Goal: Information Seeking & Learning: Learn about a topic

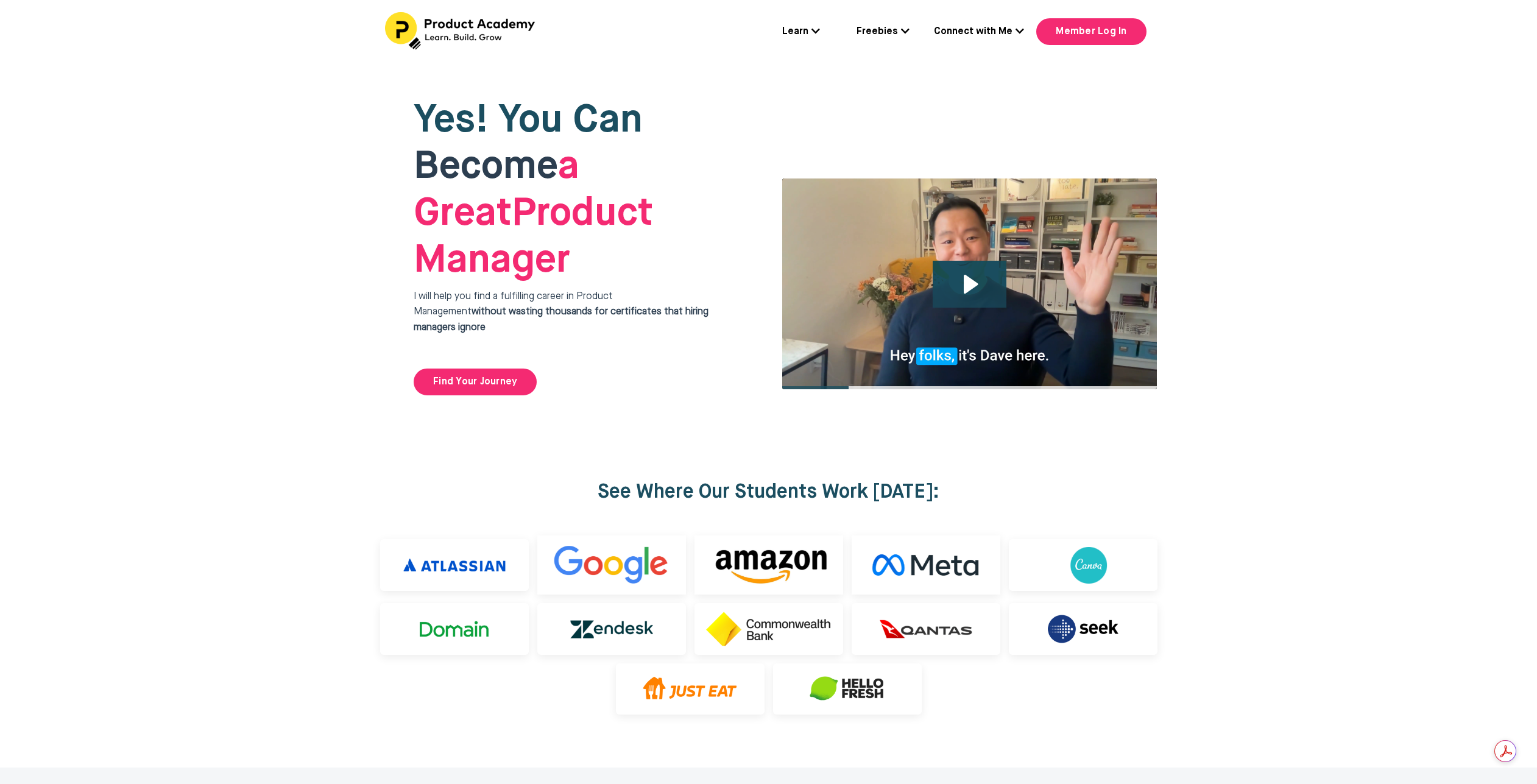
click at [579, 185] on strong "Become a Great" at bounding box center [496, 190] width 166 height 86
click at [662, 307] on strong "without wasting thousands for certificates that hiring managers ignore" at bounding box center [561, 320] width 295 height 26
click at [653, 226] on span "Become a Great Product Manager" at bounding box center [533, 214] width 239 height 133
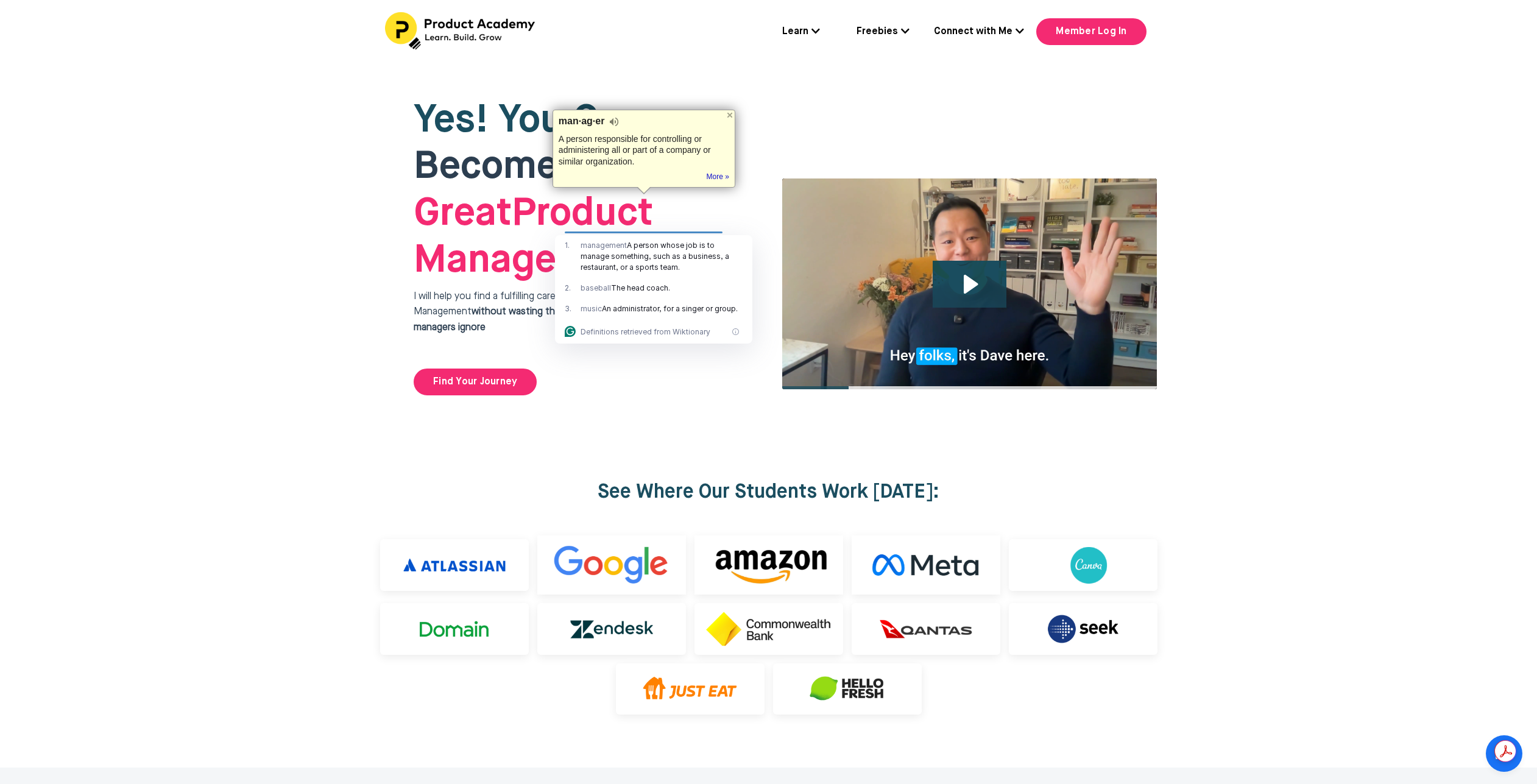
click at [653, 207] on span "Become a Great Product Manager" at bounding box center [533, 214] width 239 height 133
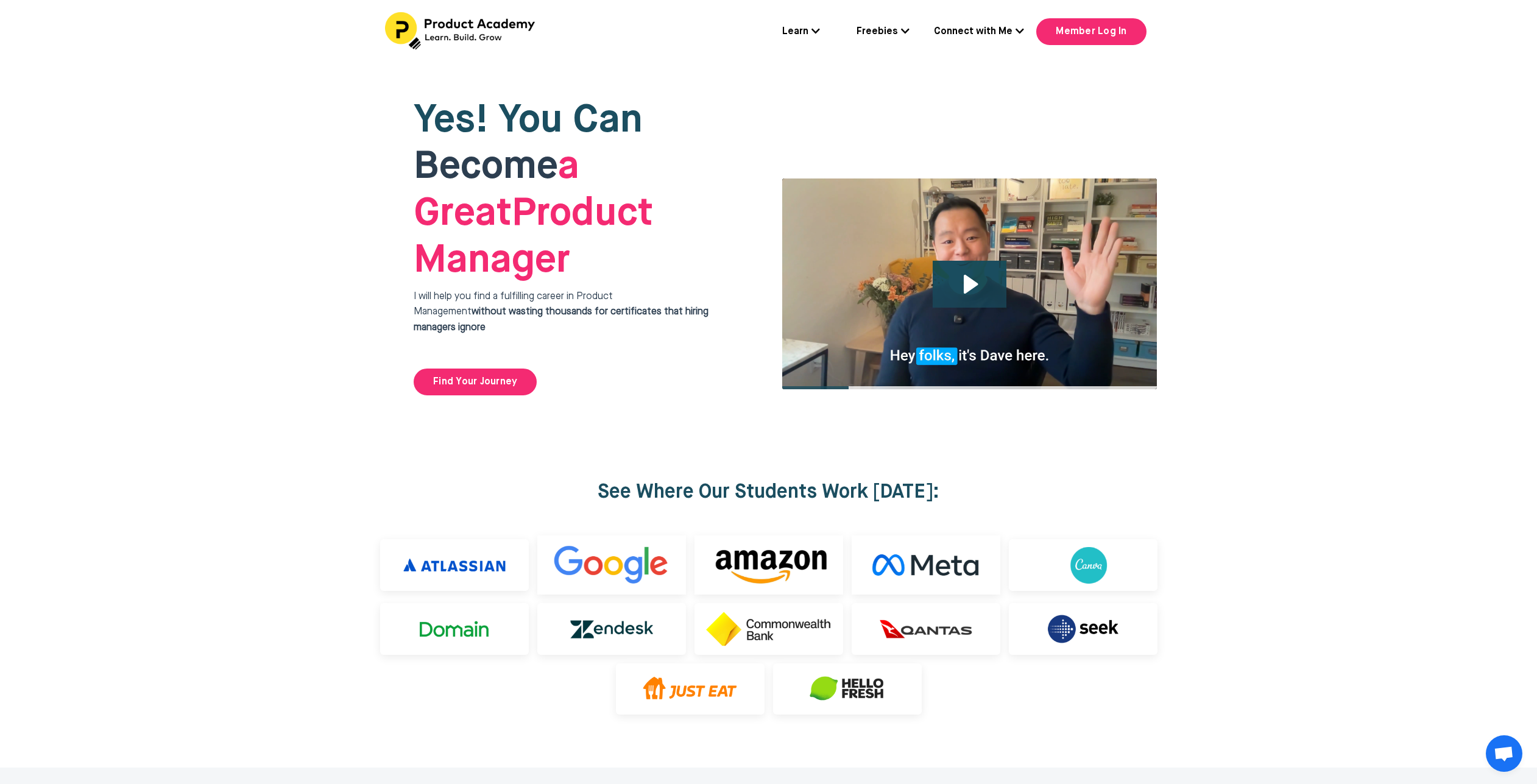
scroll to position [50, 0]
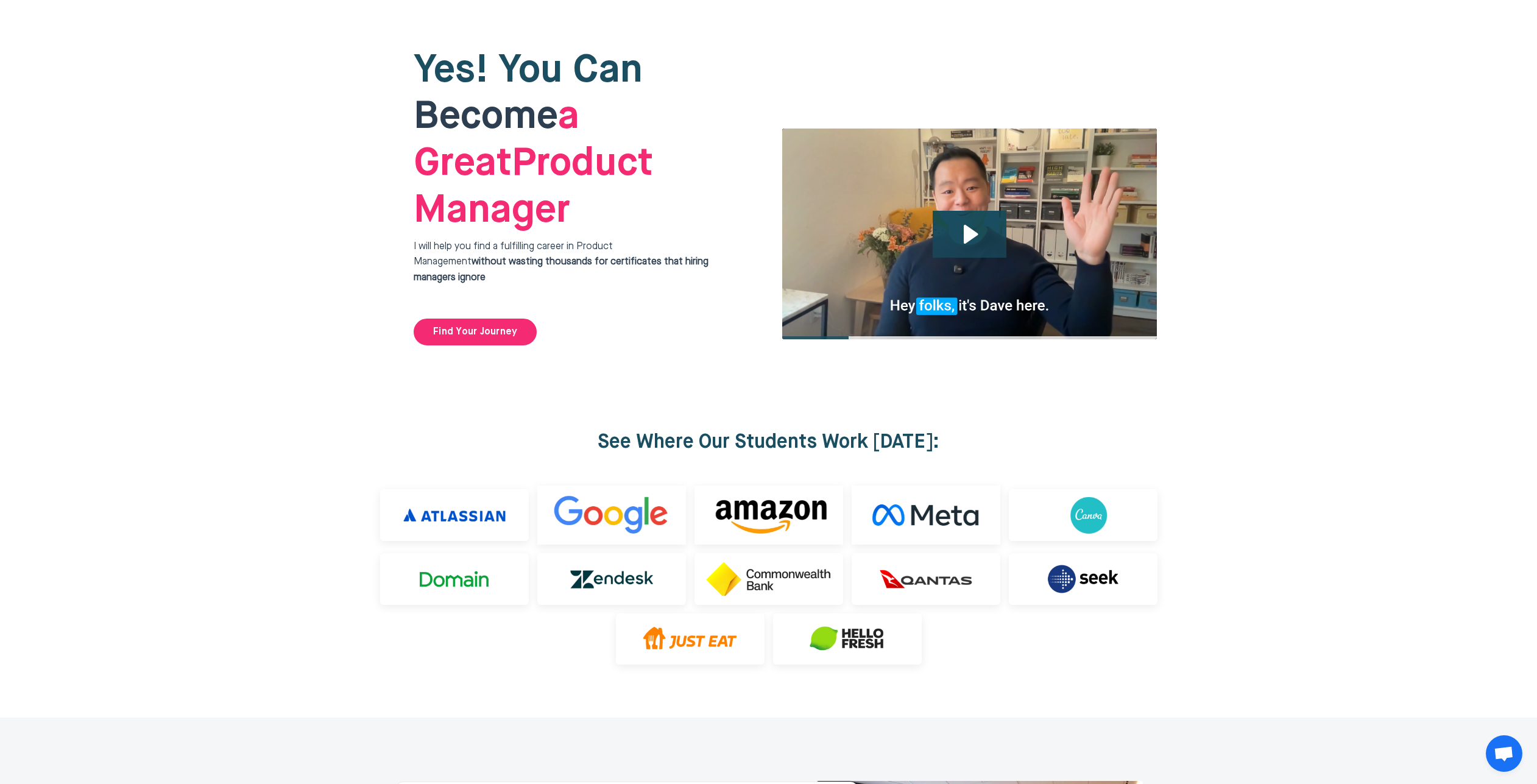
click at [1291, 312] on div at bounding box center [768, 196] width 1537 height 365
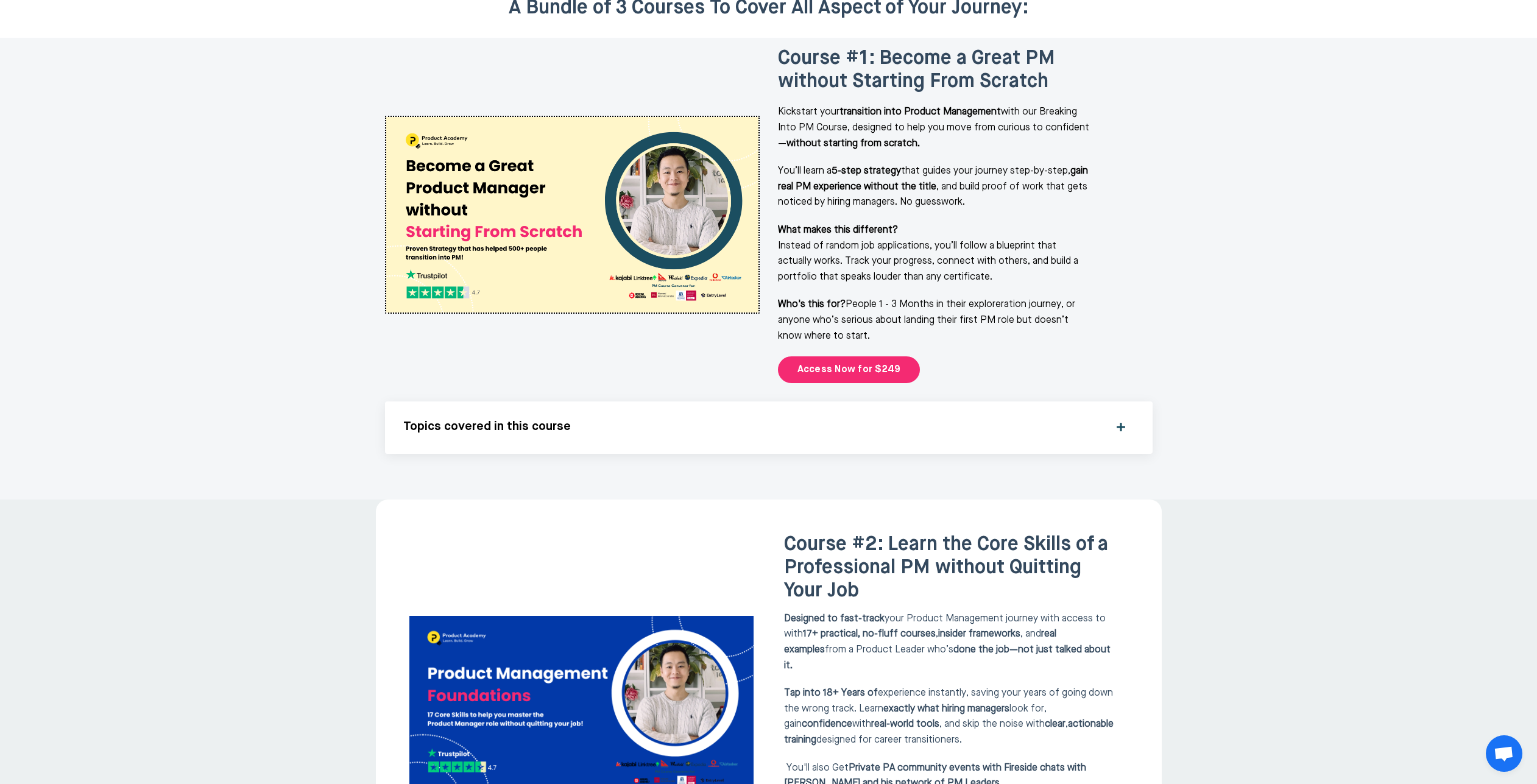
scroll to position [1996, 0]
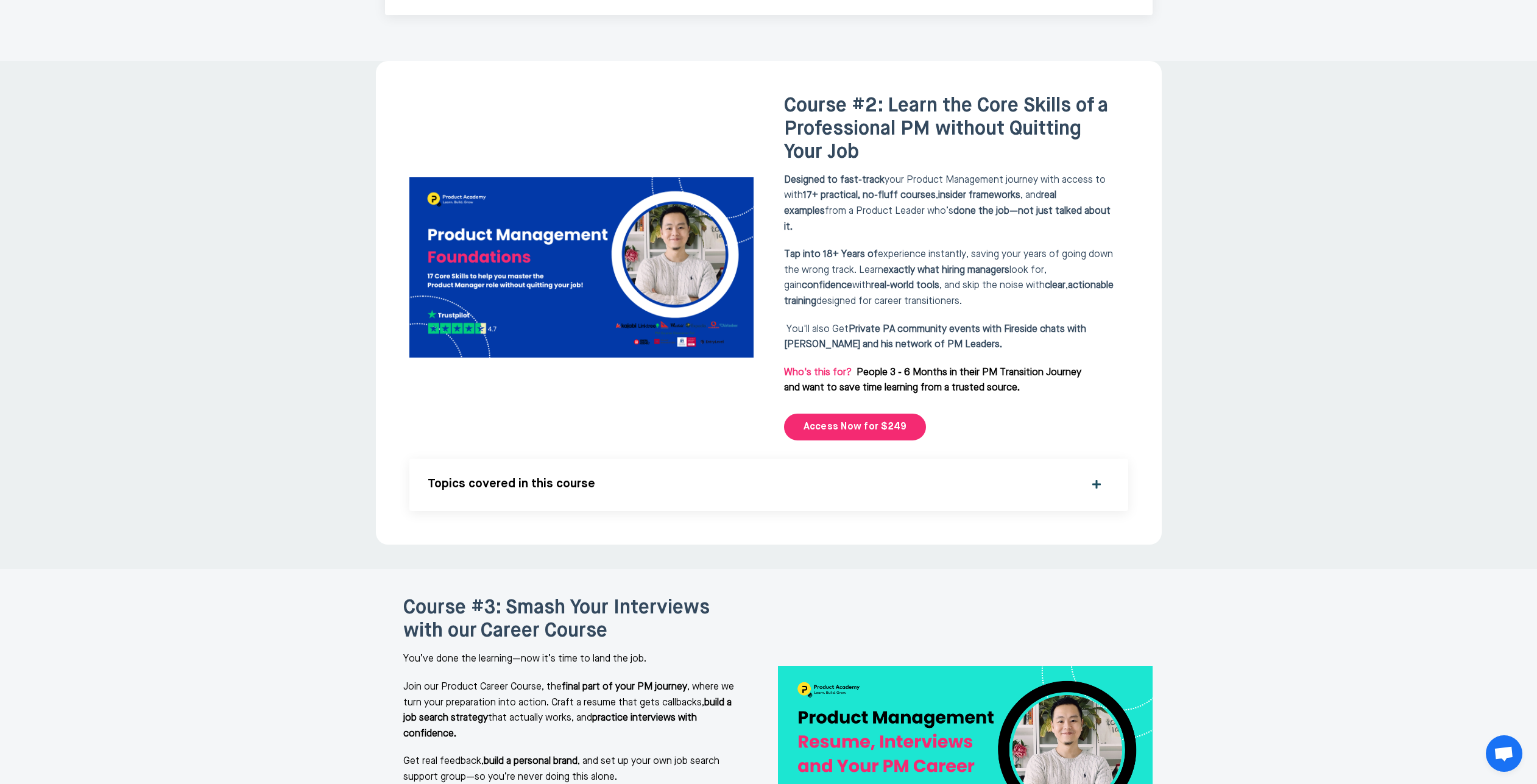
click at [1241, 310] on div at bounding box center [768, 314] width 1537 height 508
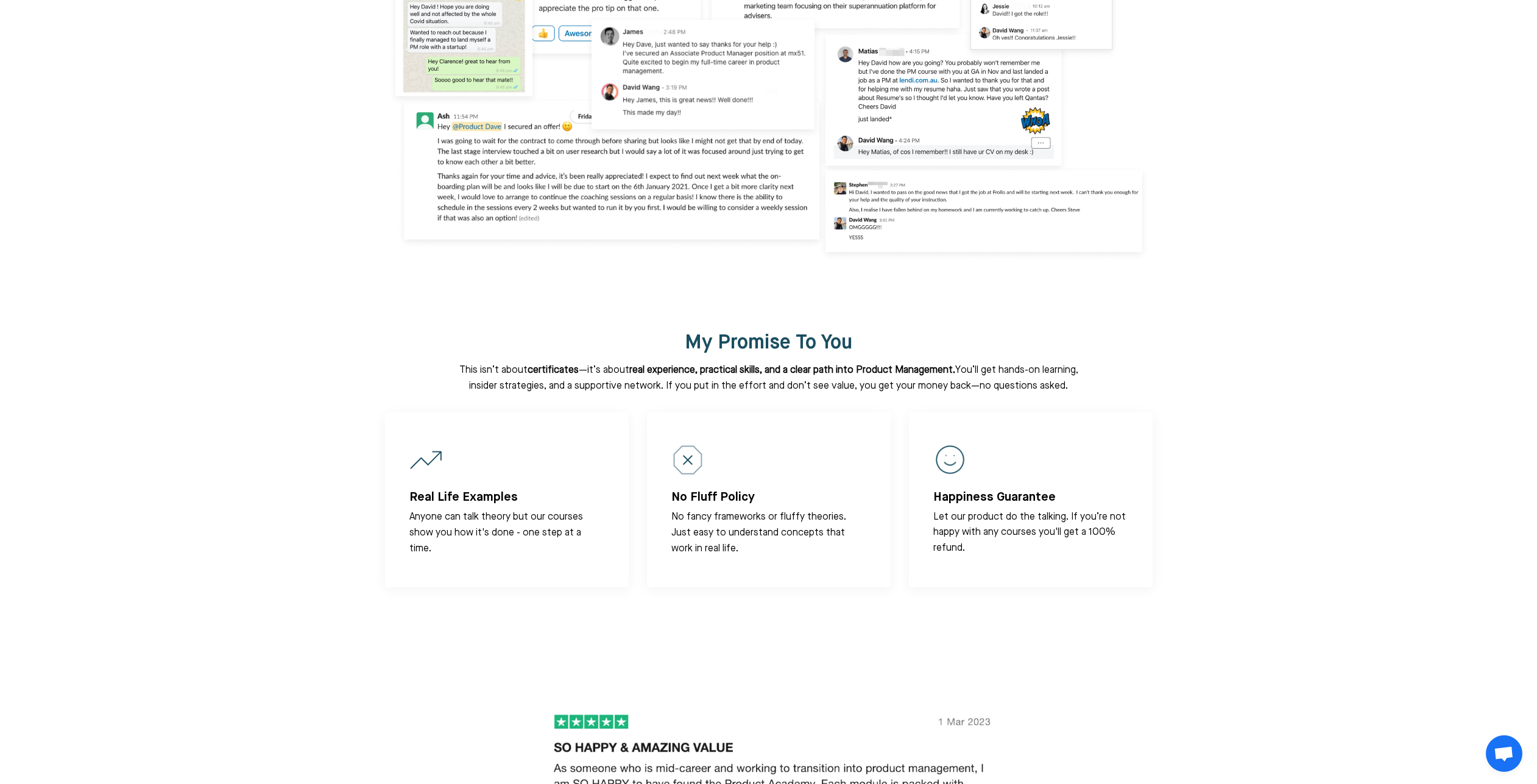
scroll to position [4016, 0]
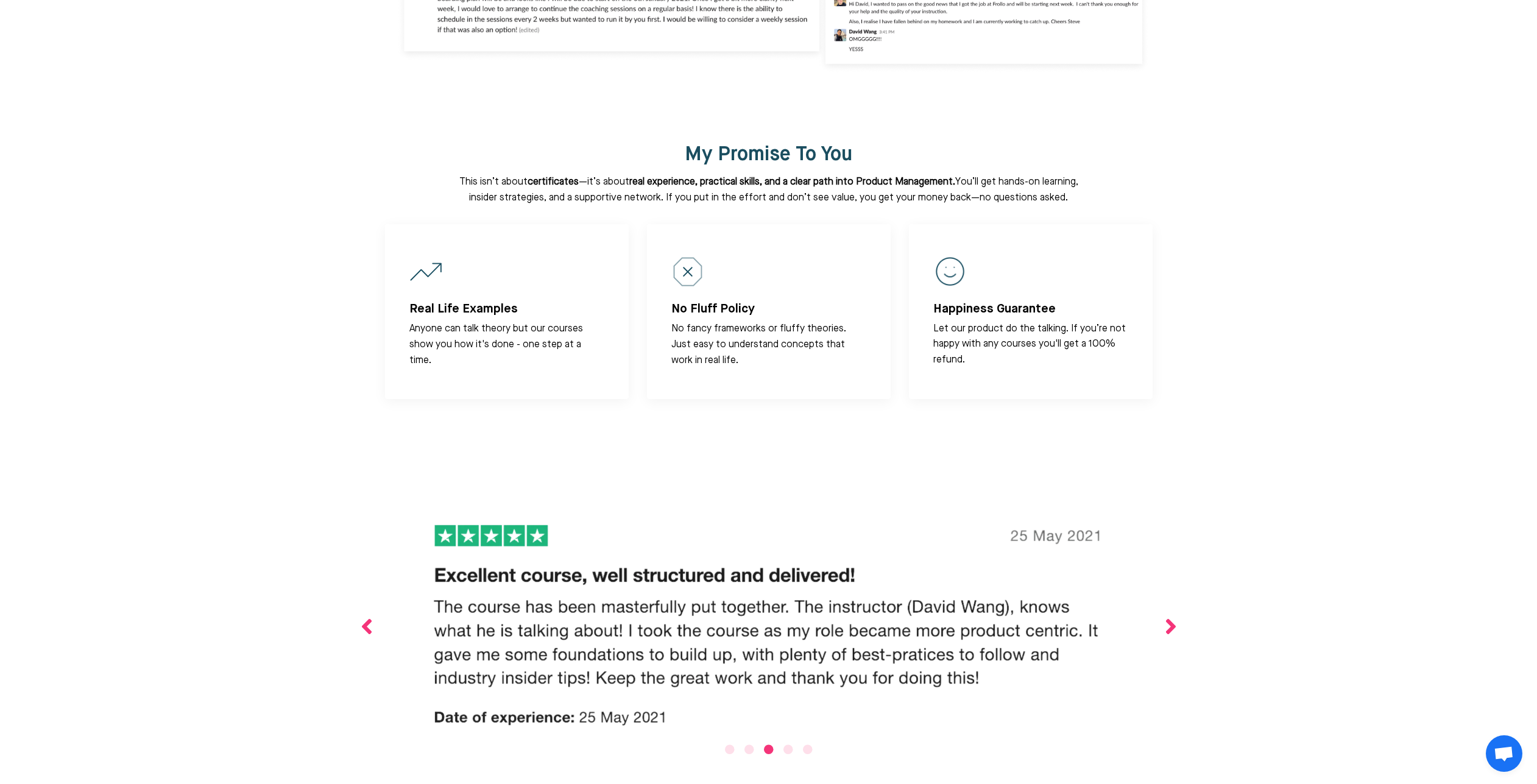
click at [1192, 451] on div at bounding box center [768, 635] width 1537 height 368
click at [1346, 522] on div at bounding box center [768, 635] width 1537 height 368
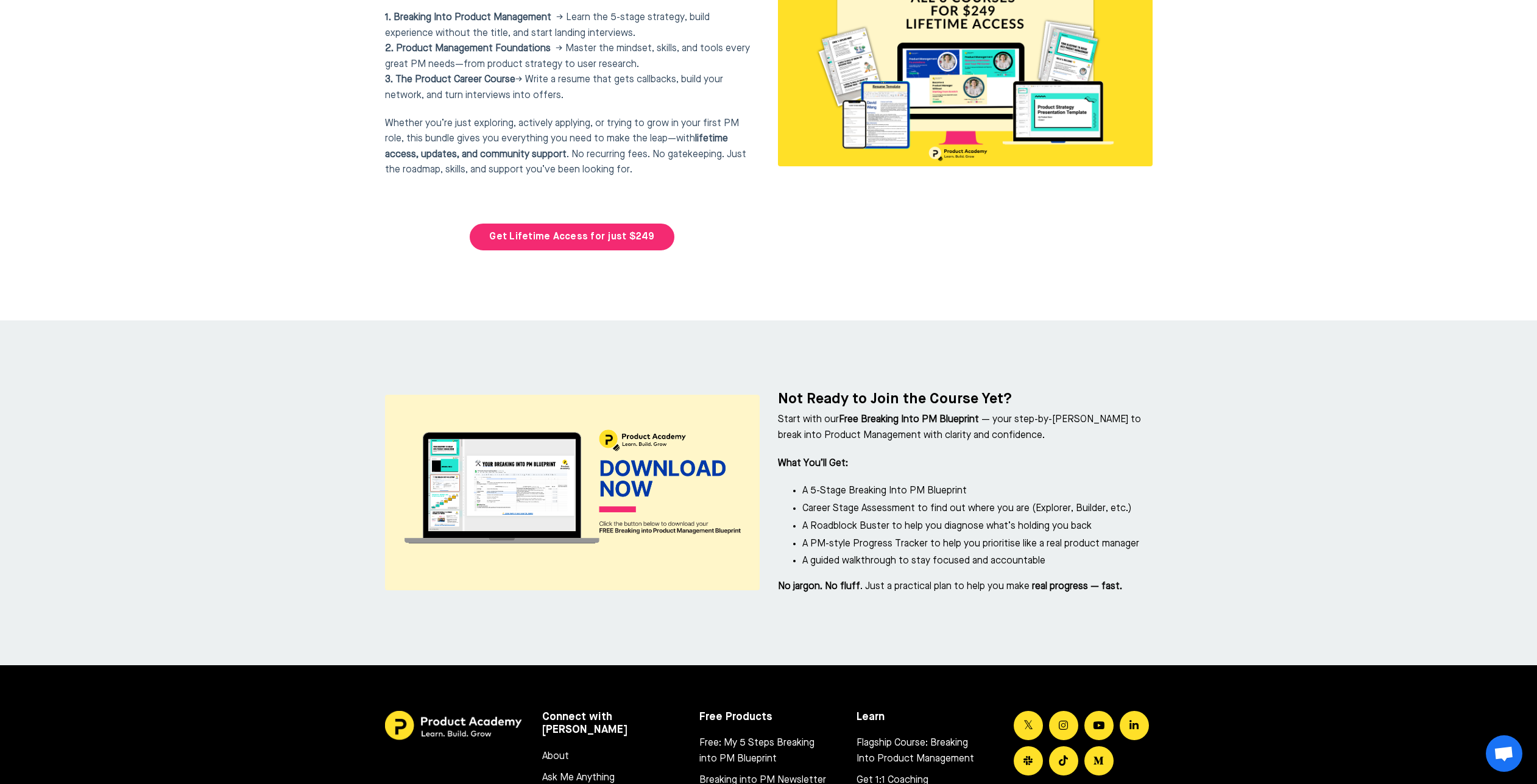
scroll to position [5202, 0]
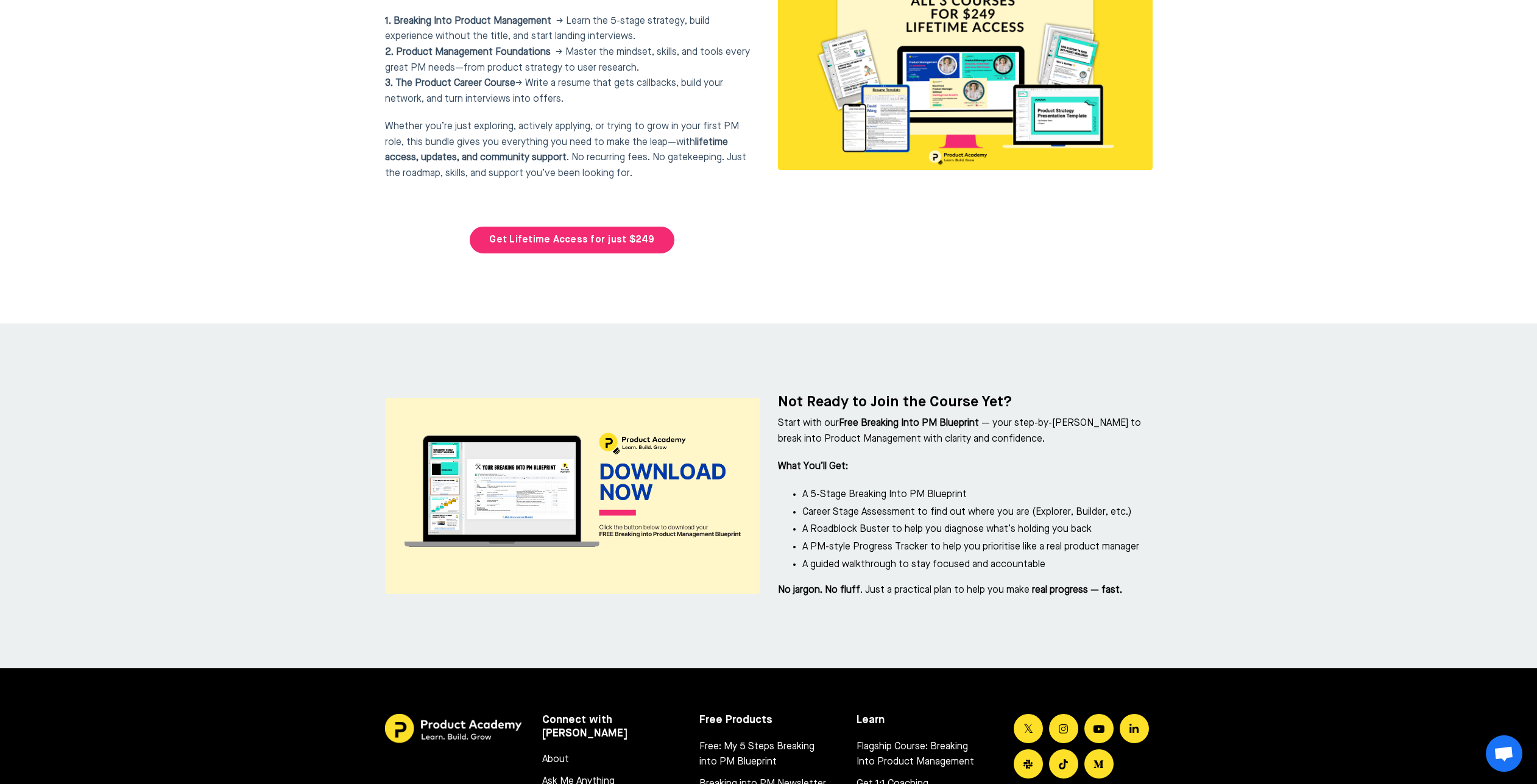
click at [1102, 416] on p "Start with our Free Breaking Into PM Blueprint — your step-by-step guide to bre…" at bounding box center [965, 431] width 375 height 31
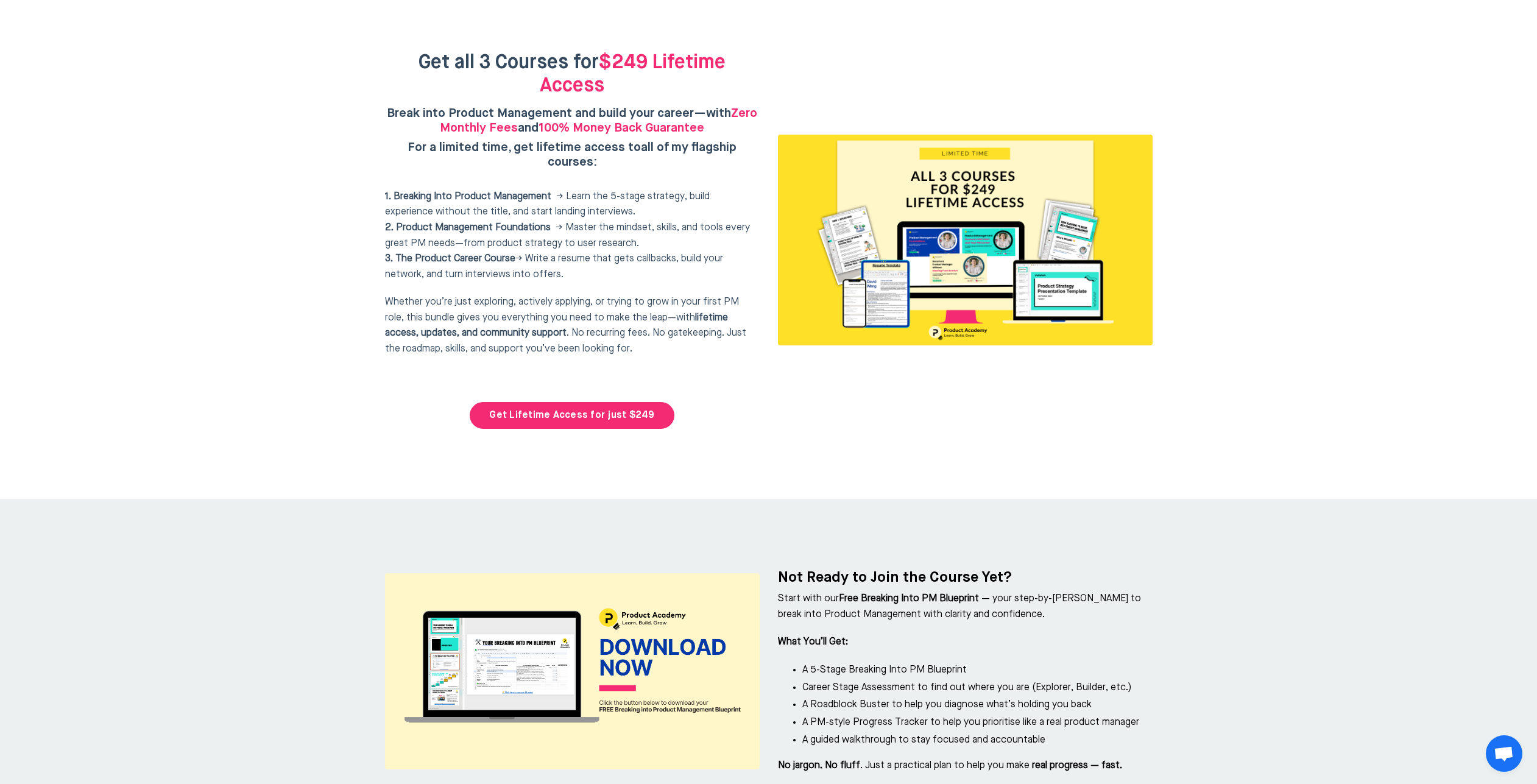
click at [1314, 418] on div at bounding box center [768, 239] width 1537 height 517
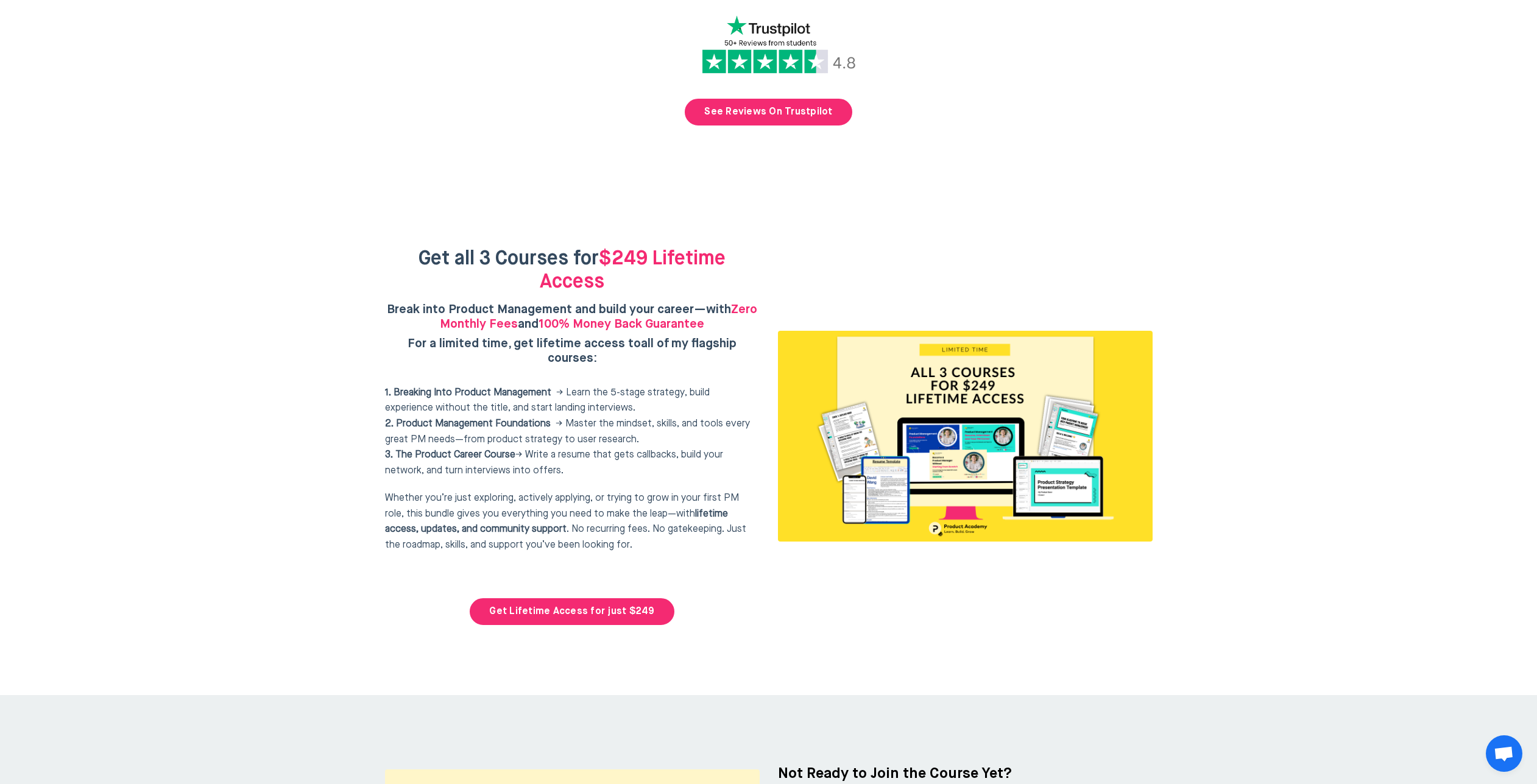
click at [1314, 418] on div at bounding box center [768, 435] width 1537 height 517
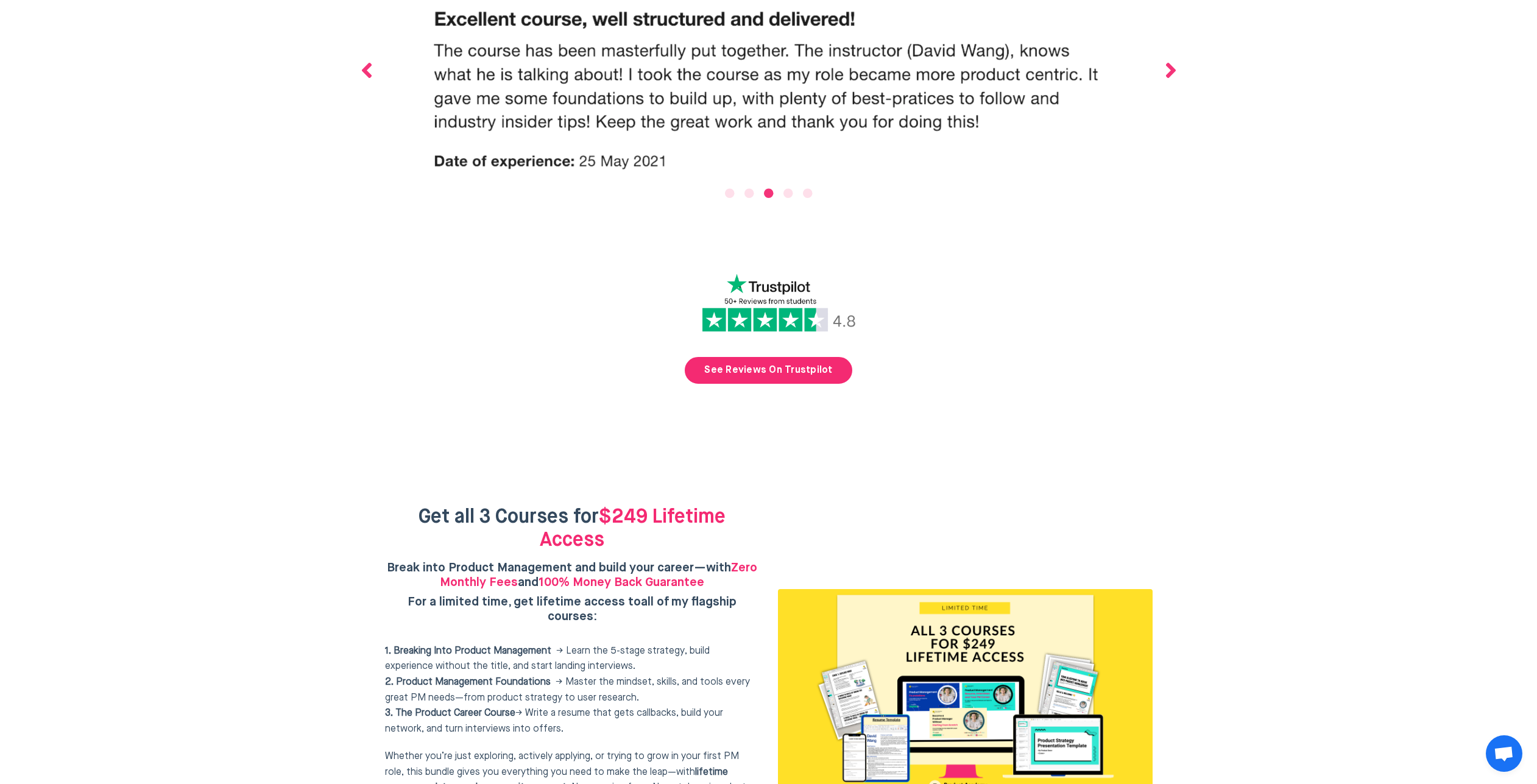
click at [1314, 435] on div at bounding box center [768, 693] width 1537 height 517
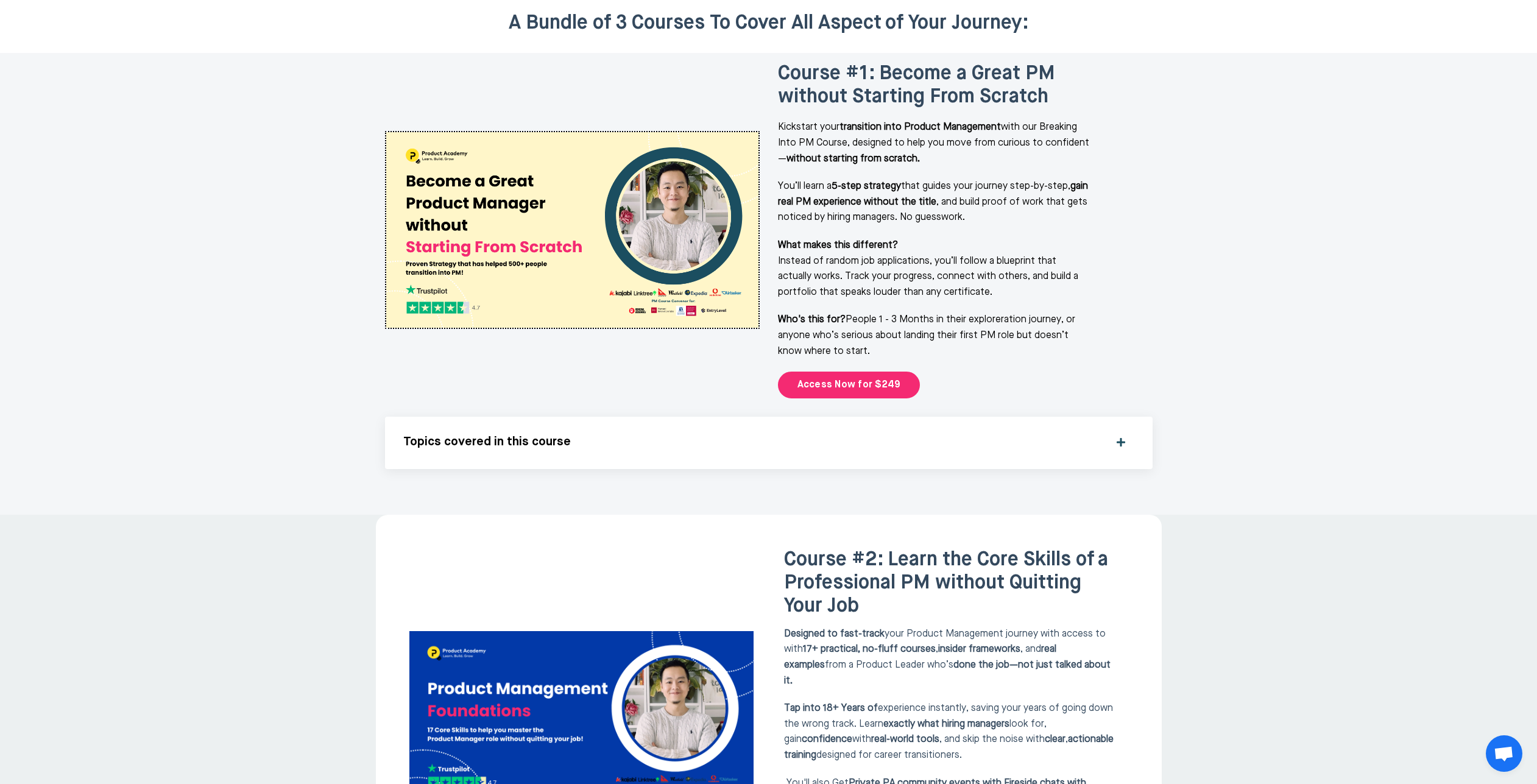
scroll to position [1690, 0]
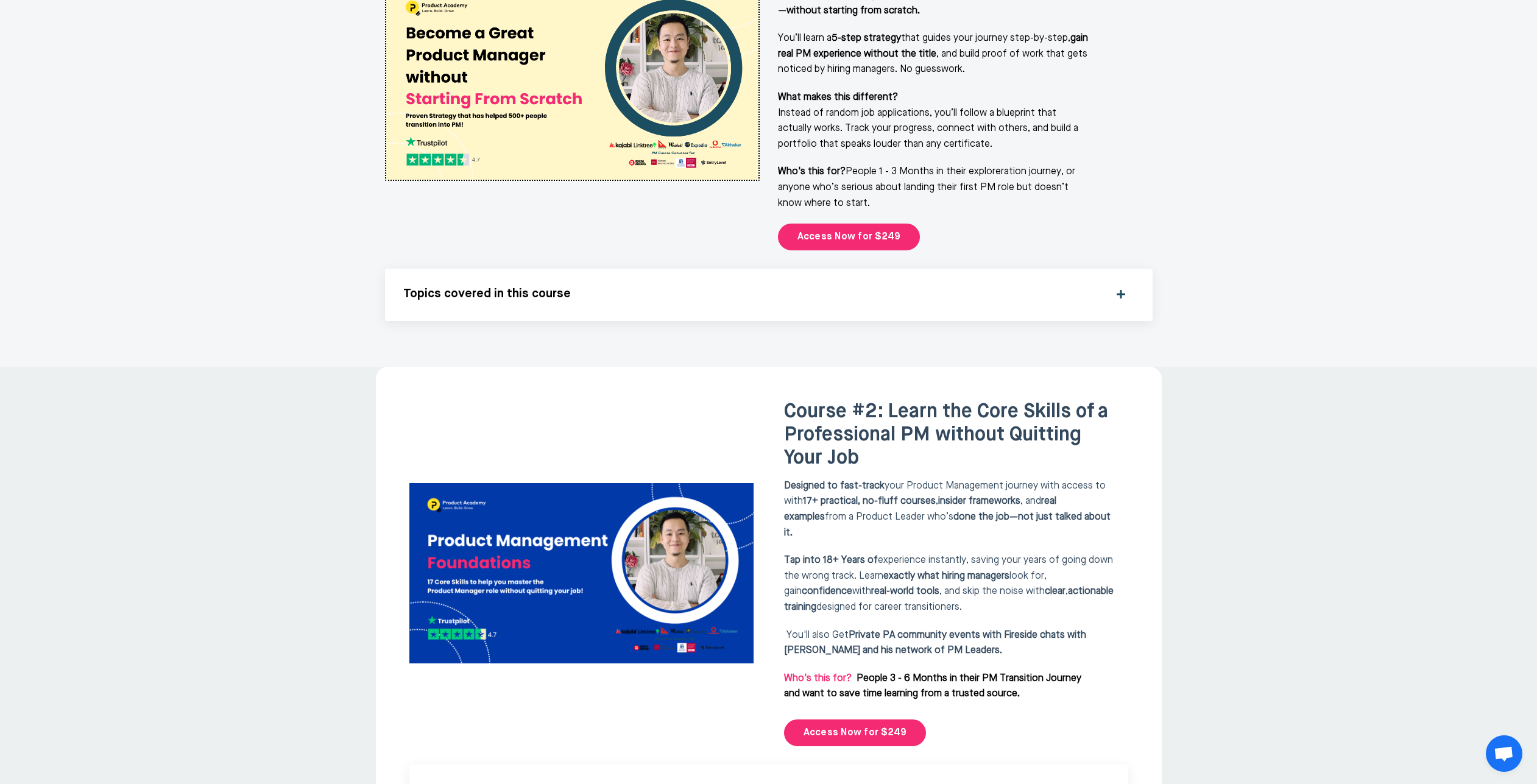
click at [973, 402] on span "Course #2: Learn the Core Skills of a Professional PM without Quitting Your Job" at bounding box center [946, 434] width 324 height 66
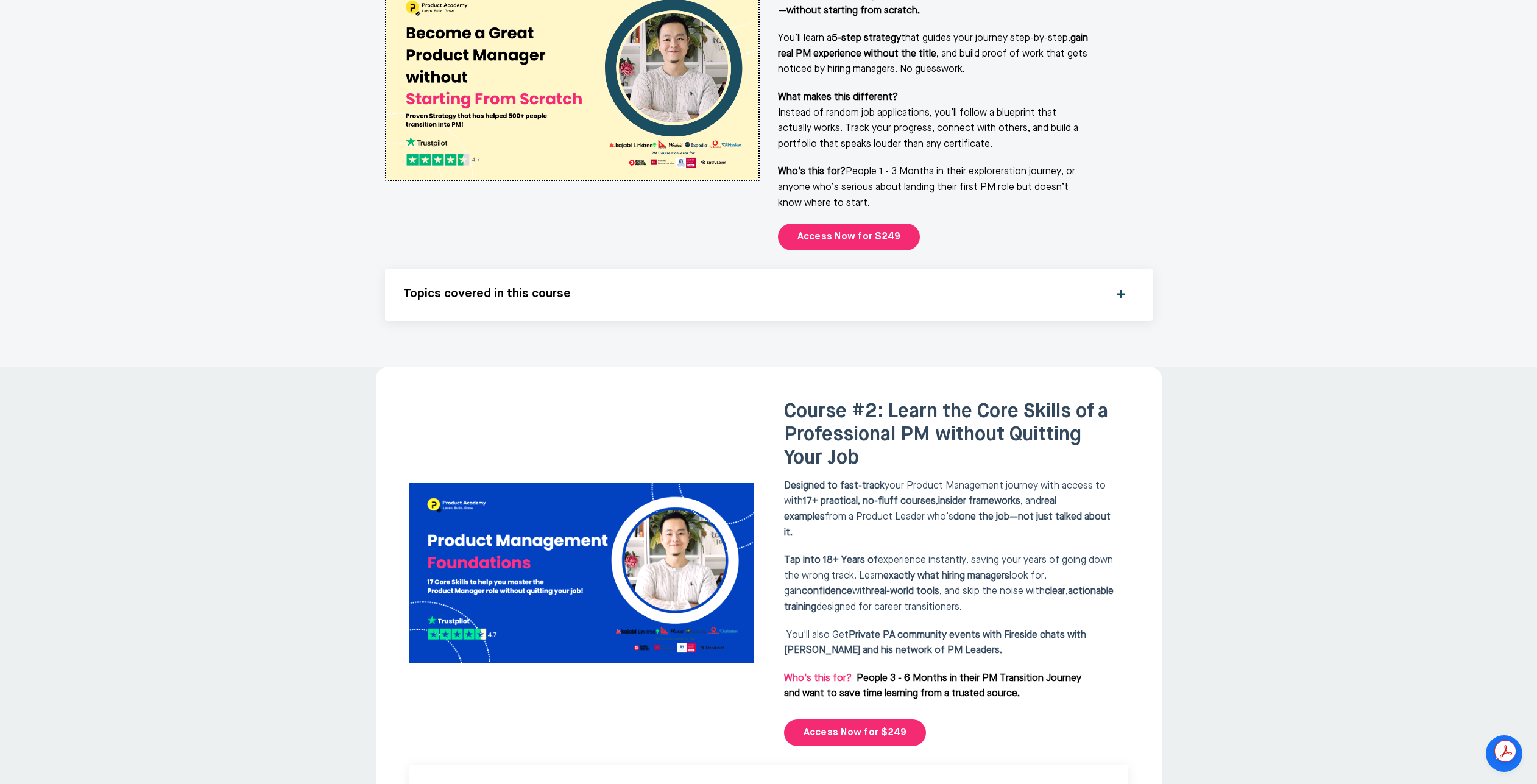
click at [665, 514] on img at bounding box center [581, 573] width 344 height 181
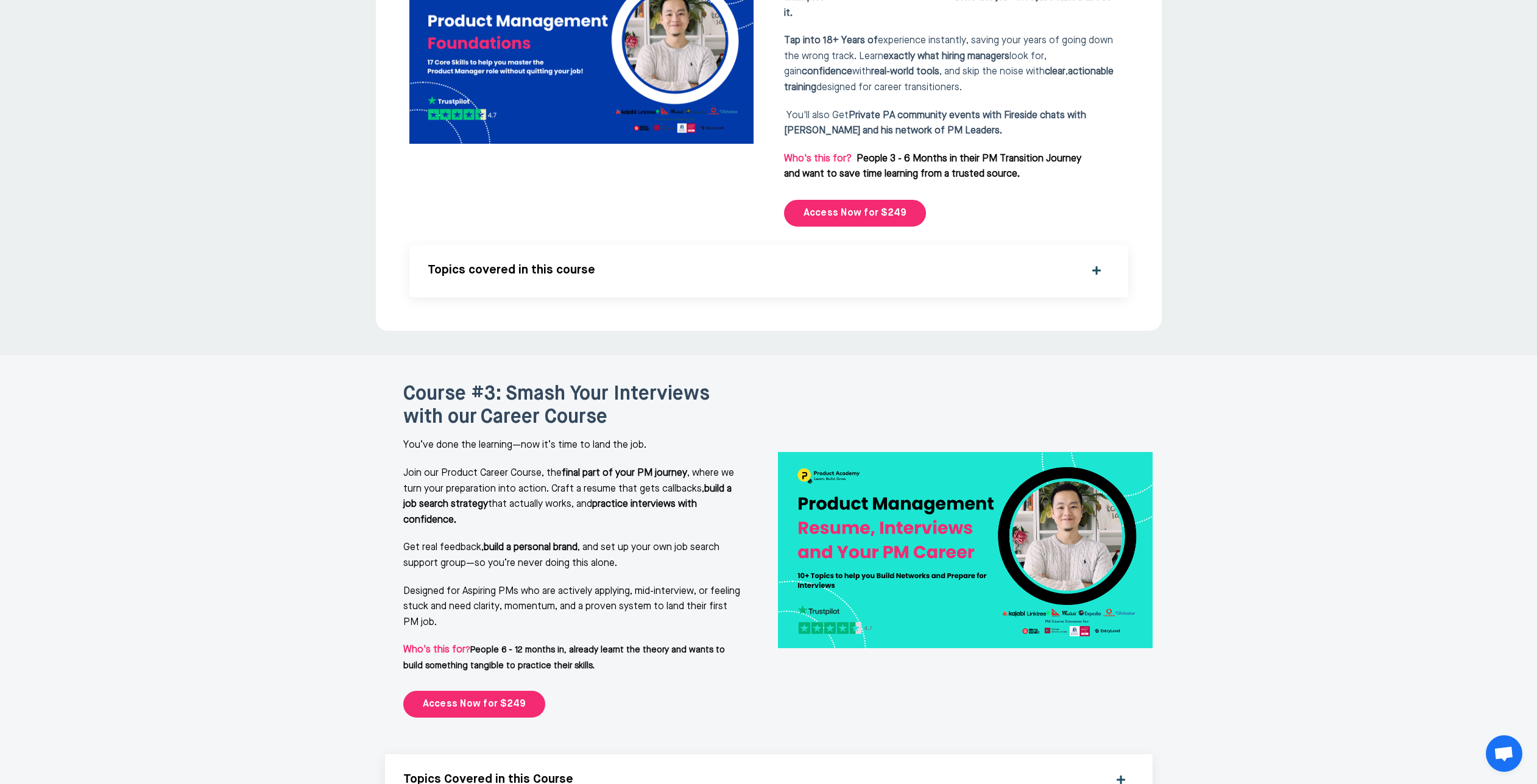
scroll to position [2085, 0]
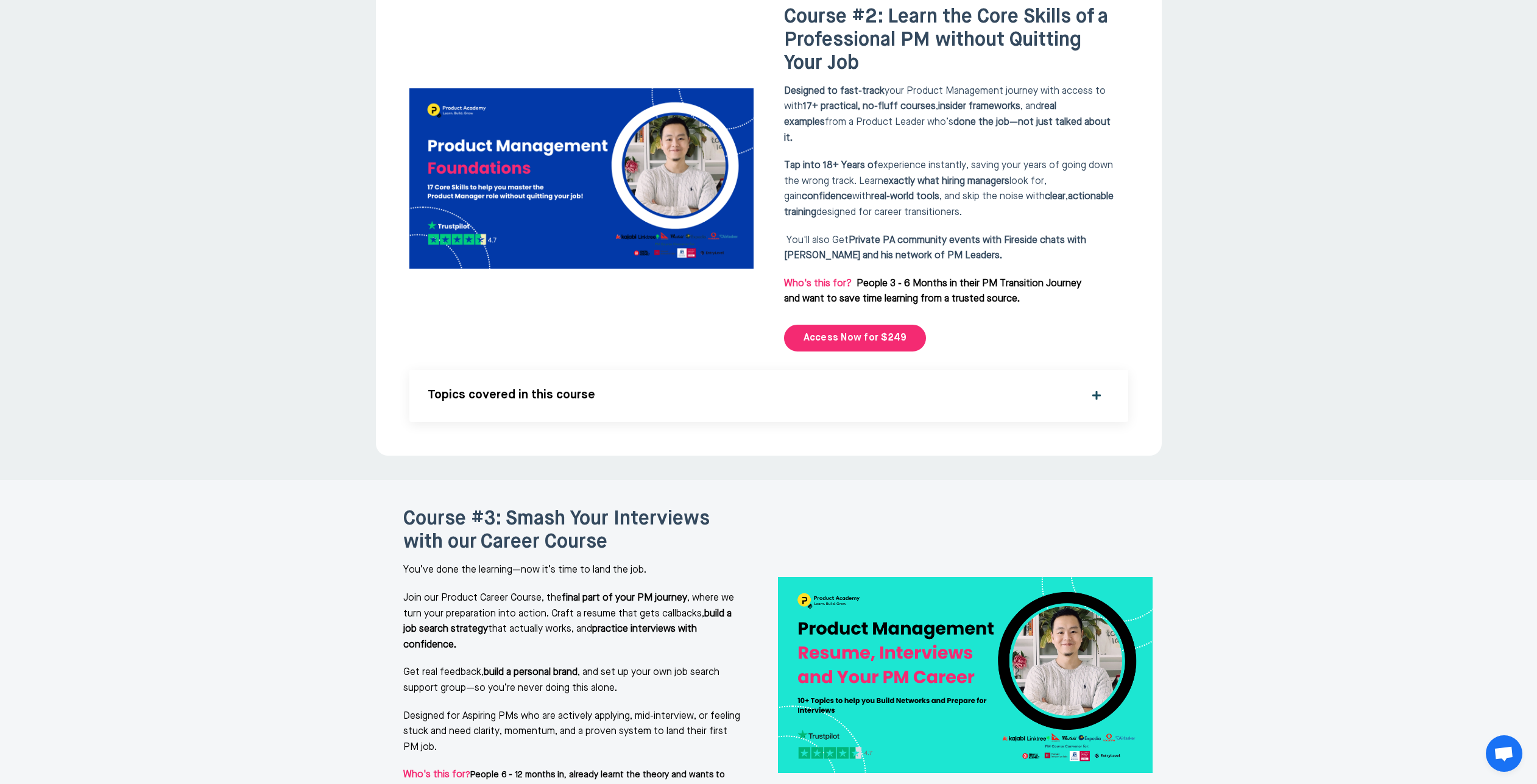
click at [228, 231] on div at bounding box center [768, 225] width 1537 height 508
click at [1243, 348] on div at bounding box center [768, 225] width 1537 height 508
click at [884, 325] on link "Access Now for $249" at bounding box center [856, 338] width 143 height 27
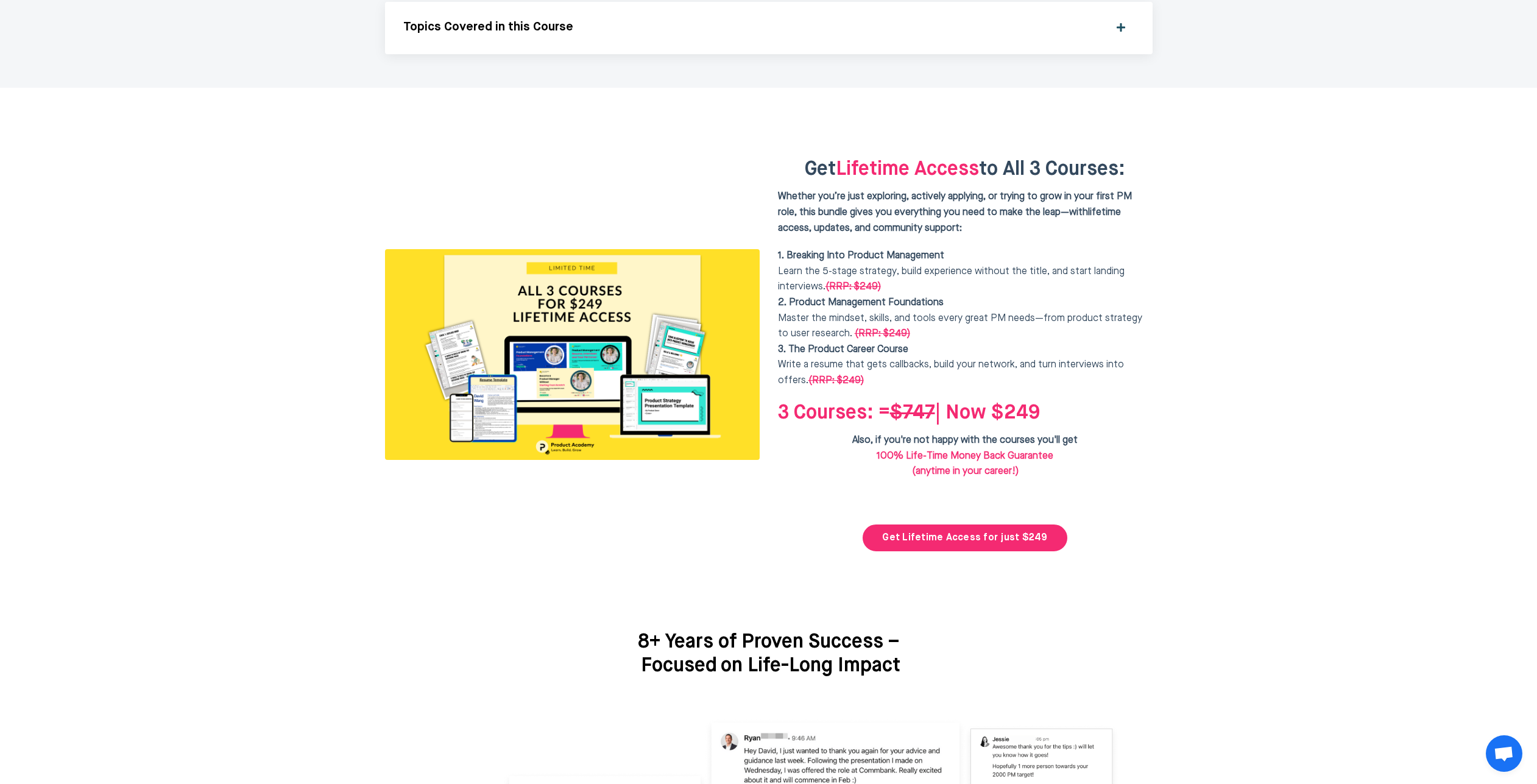
scroll to position [2971, 0]
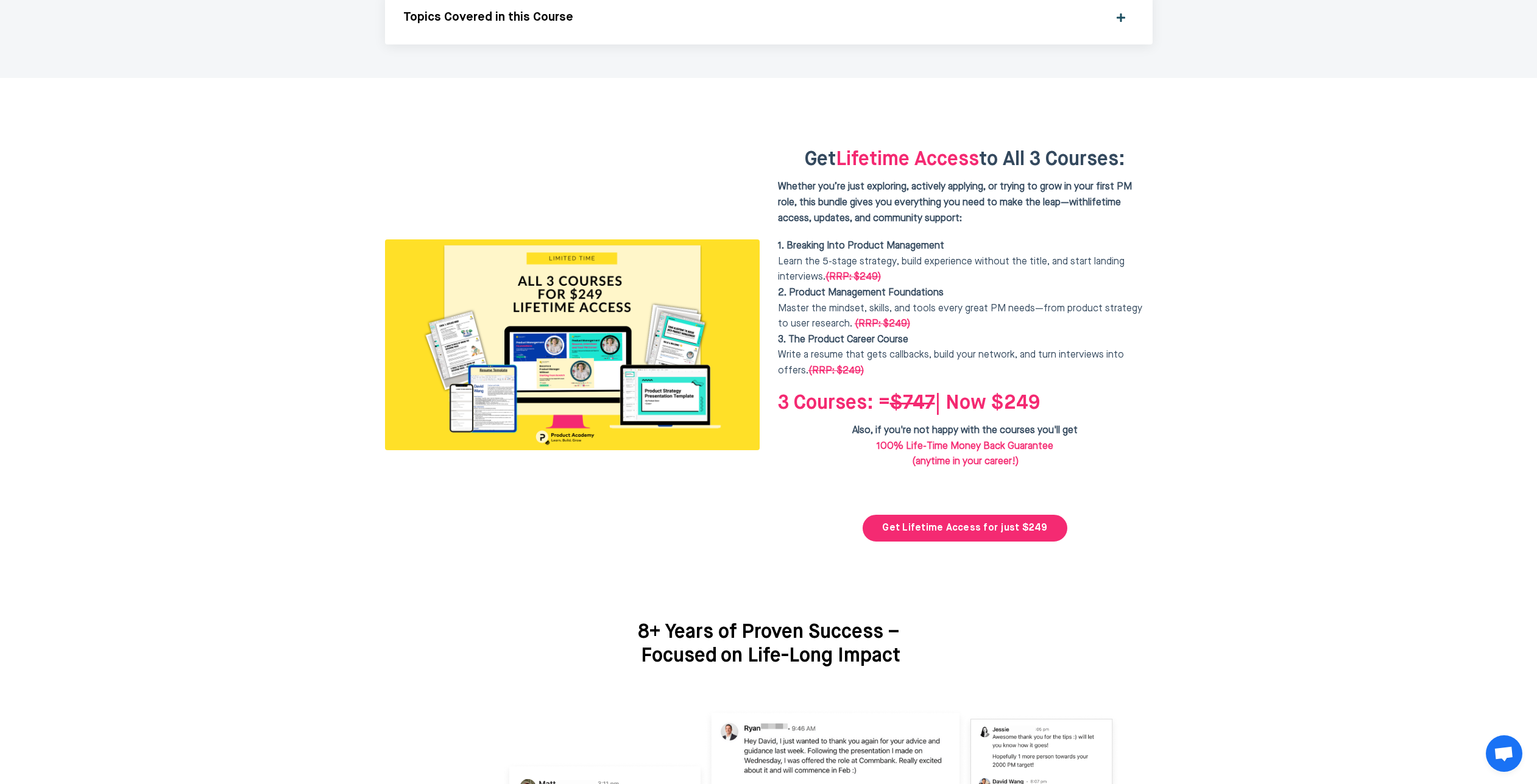
click at [1238, 299] on div at bounding box center [768, 345] width 1537 height 534
click at [1073, 248] on p "1. Breaking Into Product Management Learn the 5-stage strategy, build experienc…" at bounding box center [965, 308] width 375 height 140
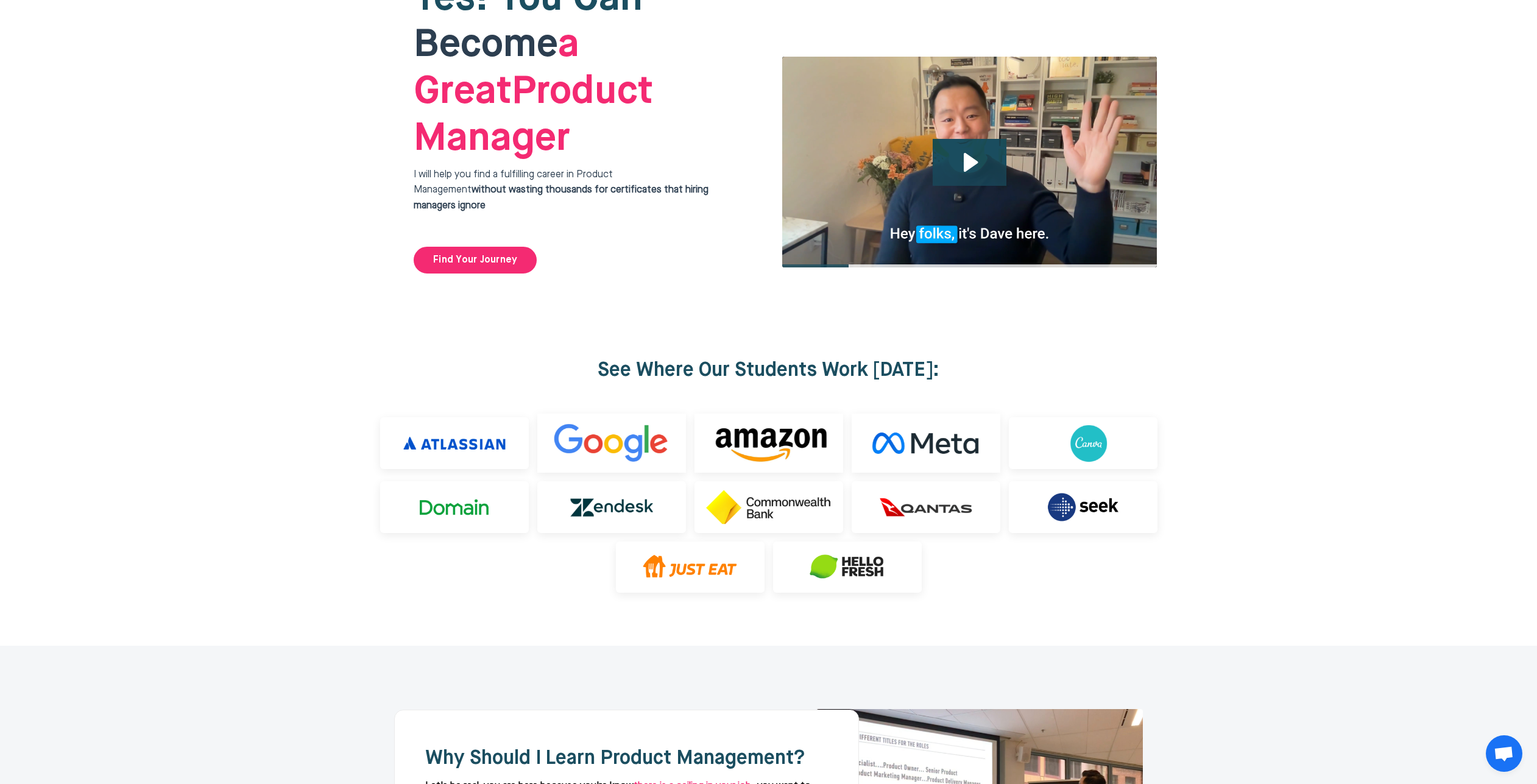
scroll to position [0, 0]
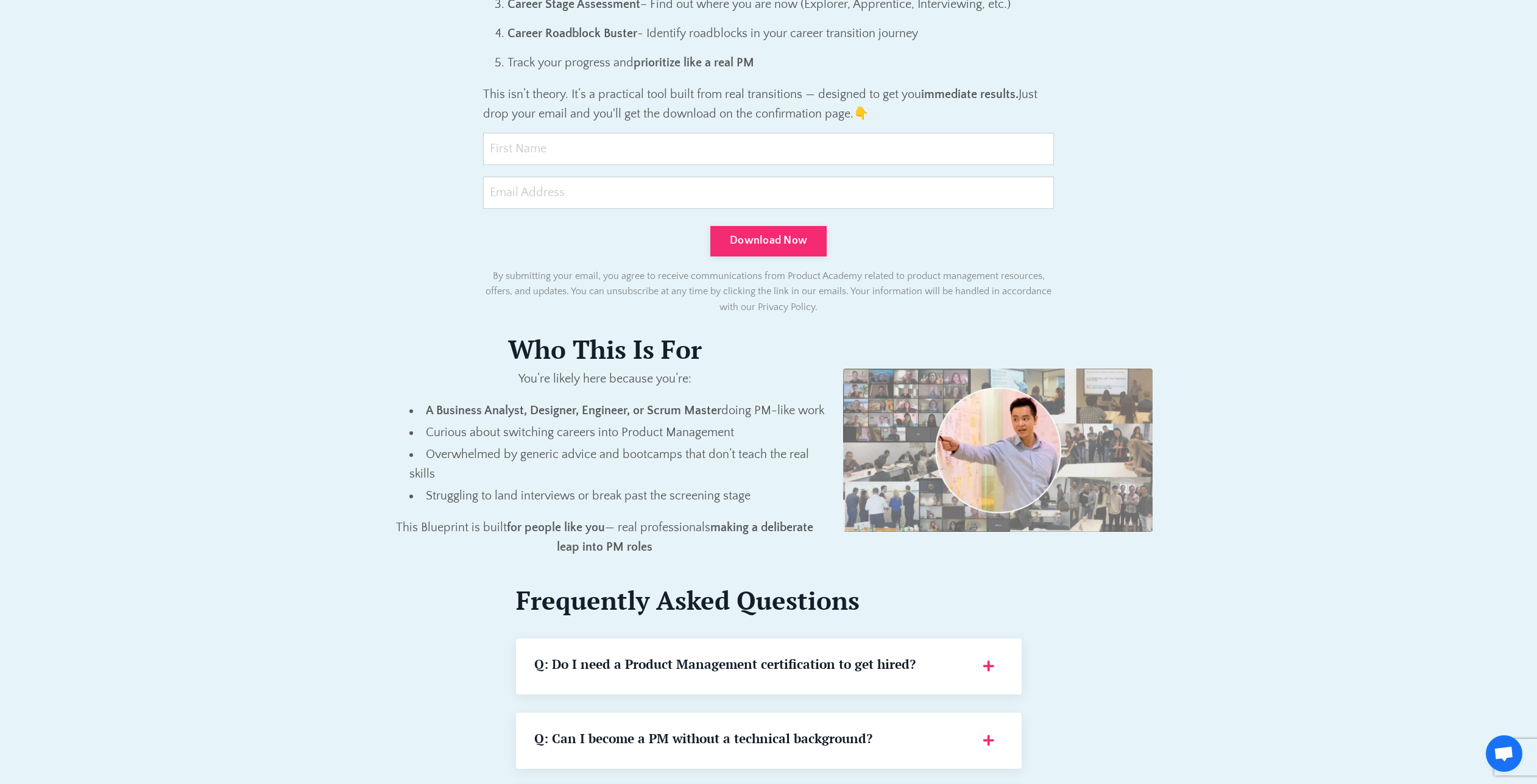
scroll to position [1160, 0]
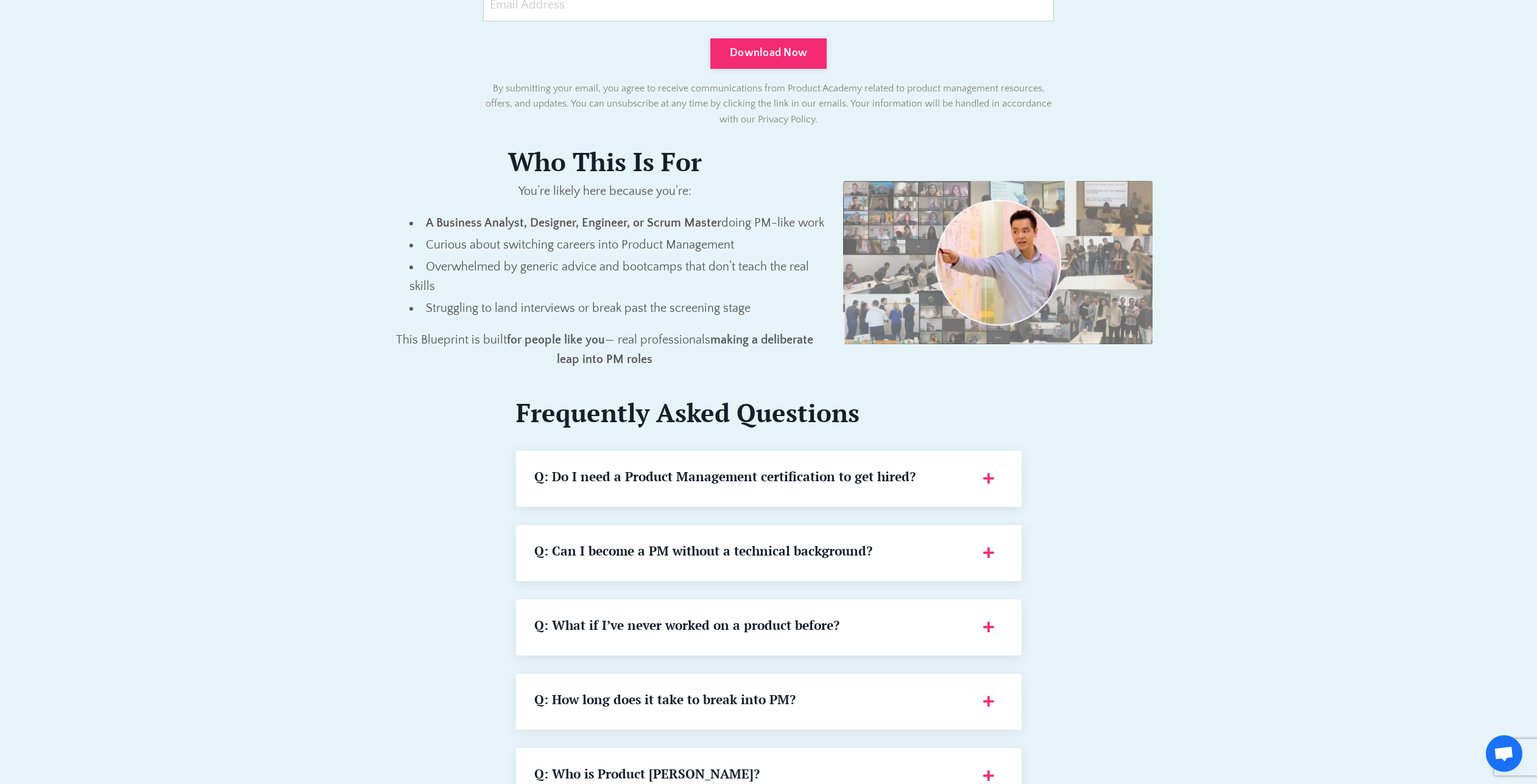
click at [1270, 387] on div at bounding box center [768, 260] width 1537 height 2840
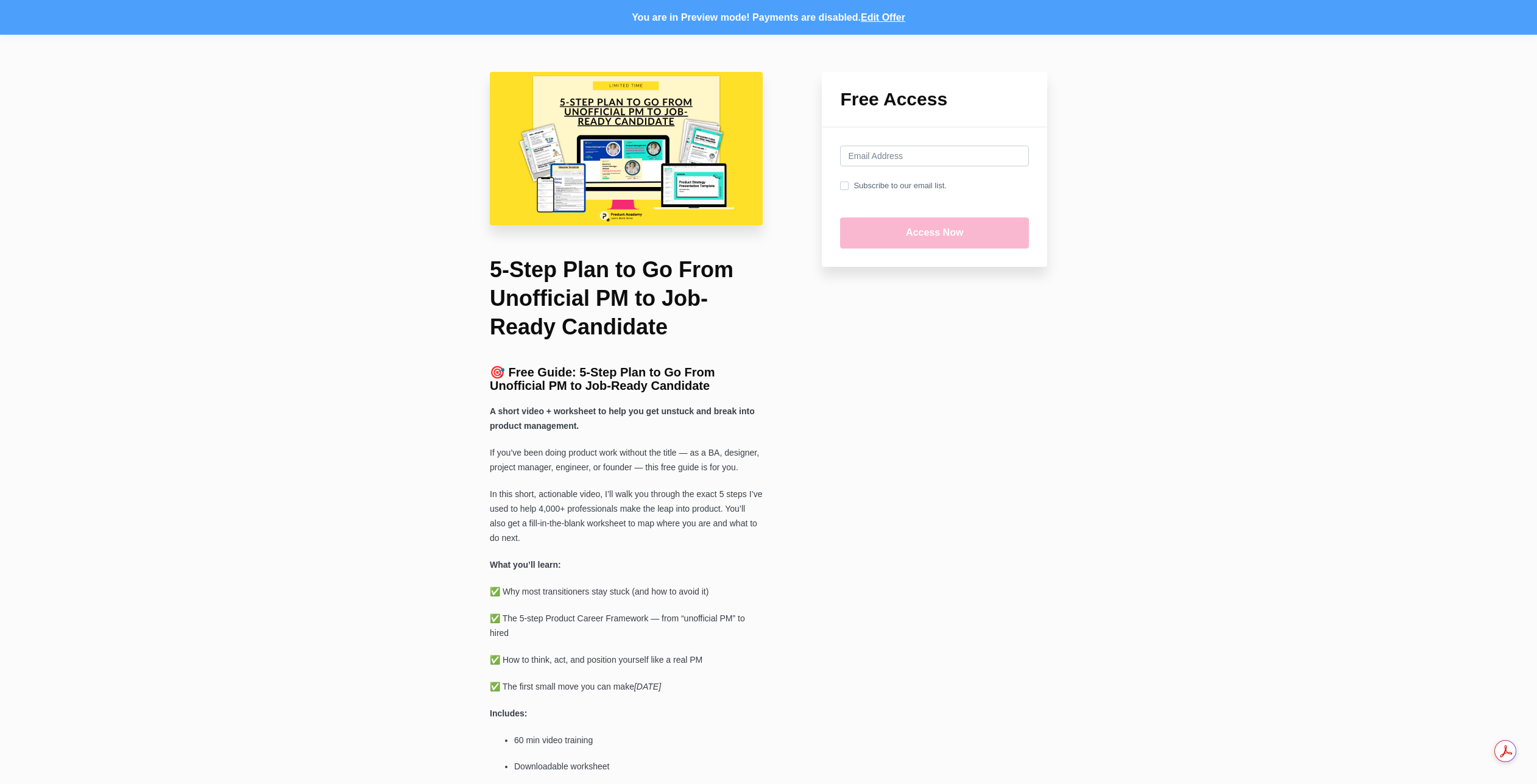
click at [355, 397] on div "Free Access Subscribe to our email list. Checkout is disabled while previewing …" at bounding box center [768, 764] width 1537 height 1459
click at [367, 388] on div "Free Access Subscribe to our email list. Checkout is disabled while previewing …" at bounding box center [768, 764] width 1537 height 1459
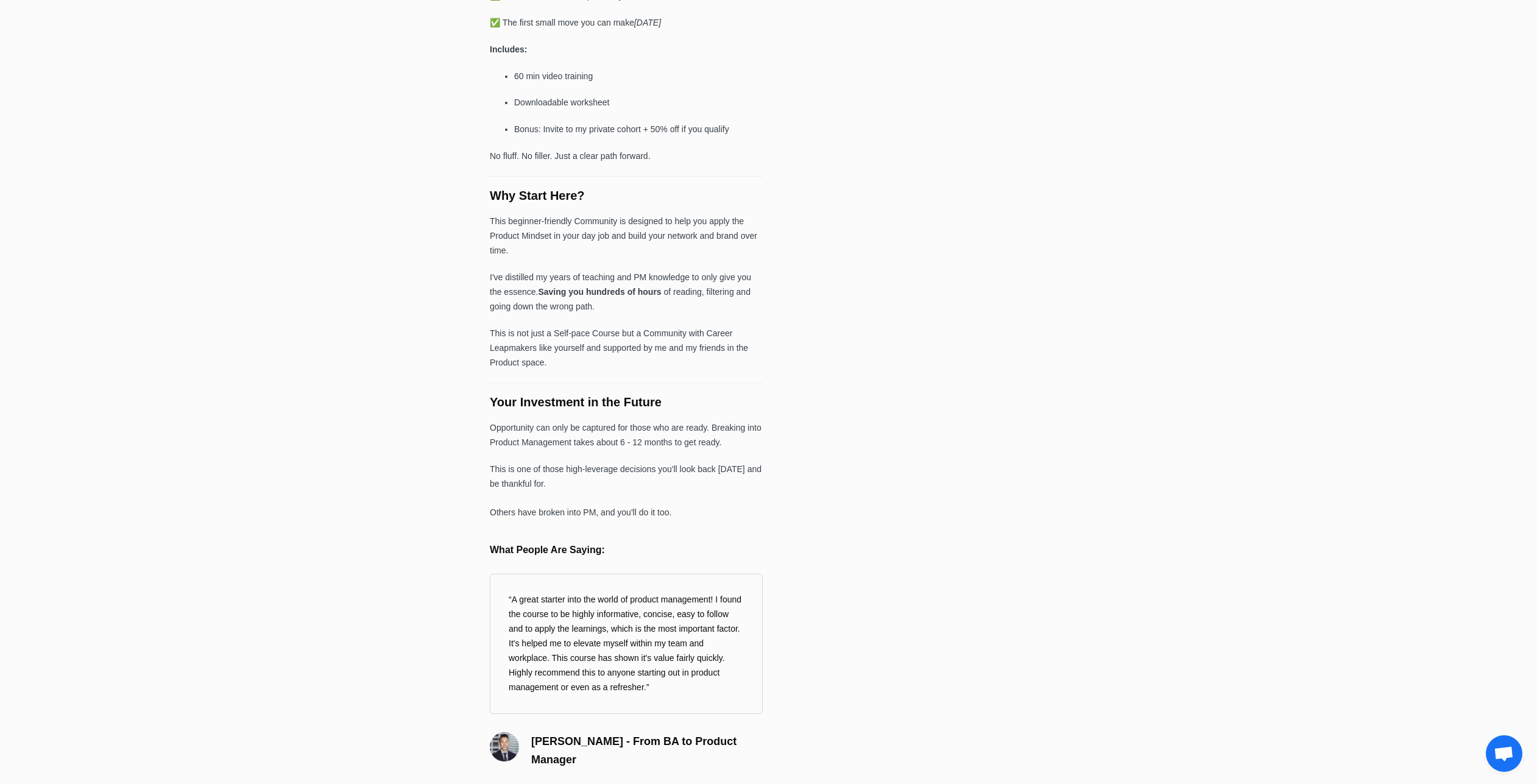
scroll to position [717, 0]
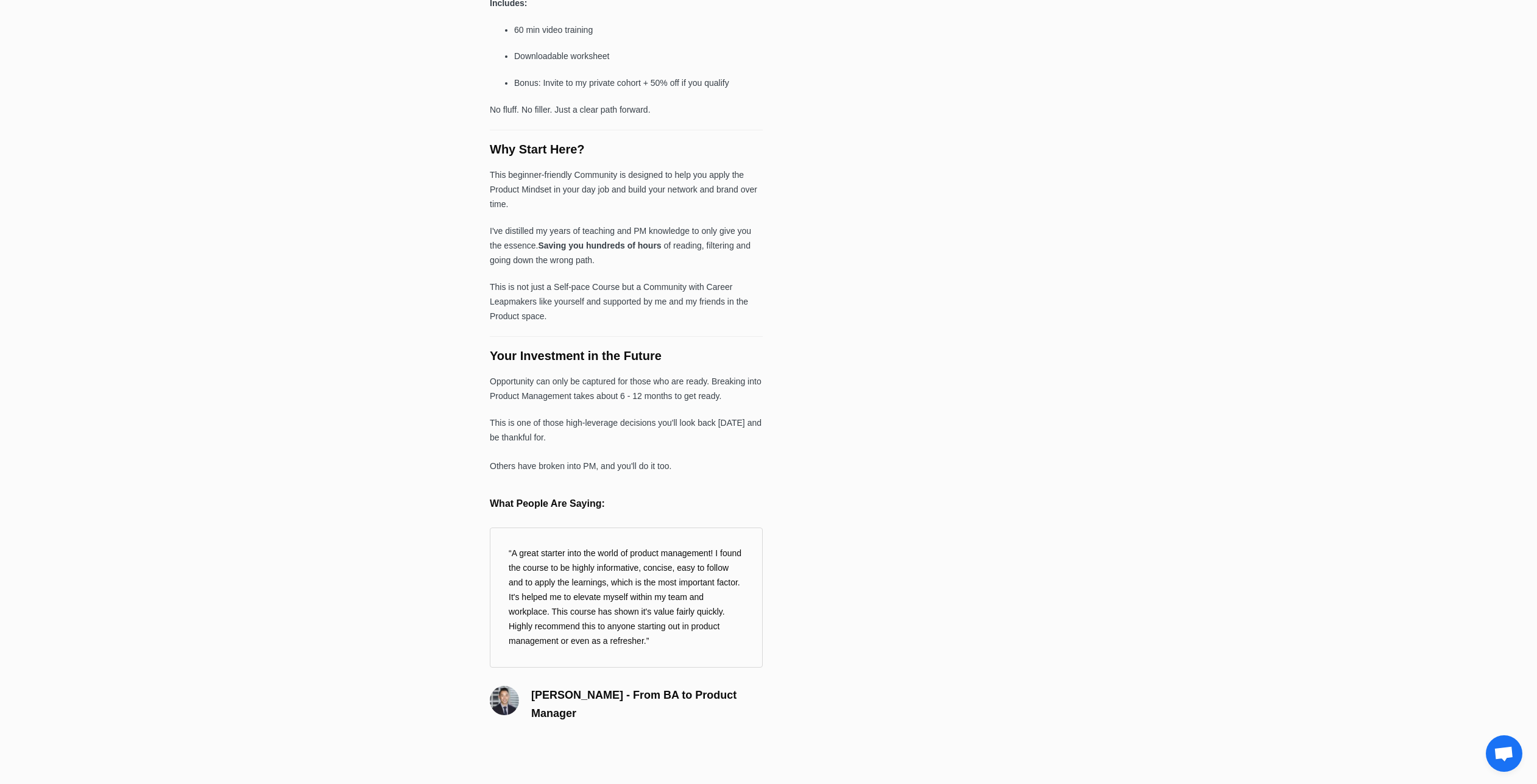
click at [980, 378] on div "Free Access Subscribe to our email list. Checkout is disabled while previewing …" at bounding box center [768, 54] width 570 height 1385
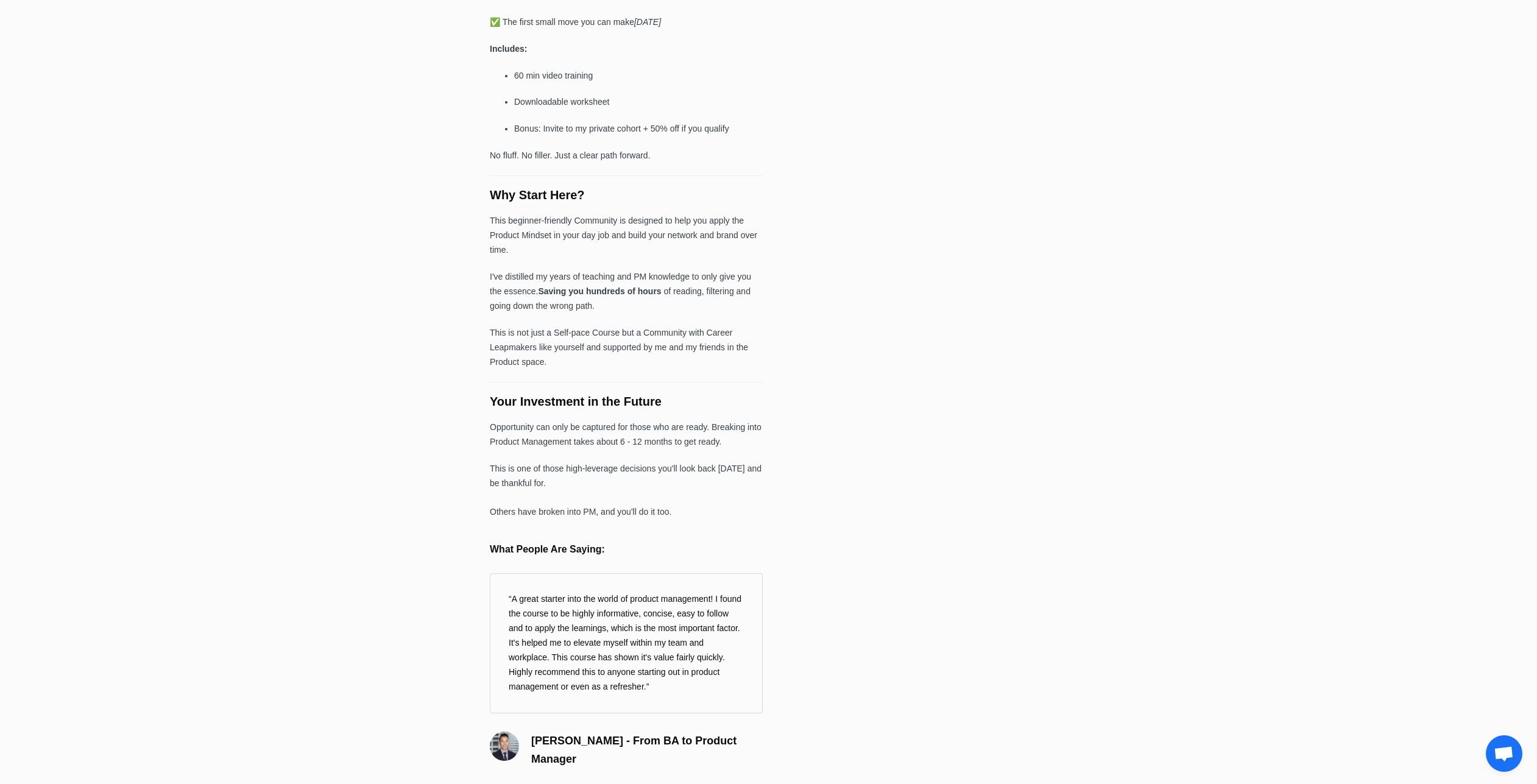
scroll to position [0, 0]
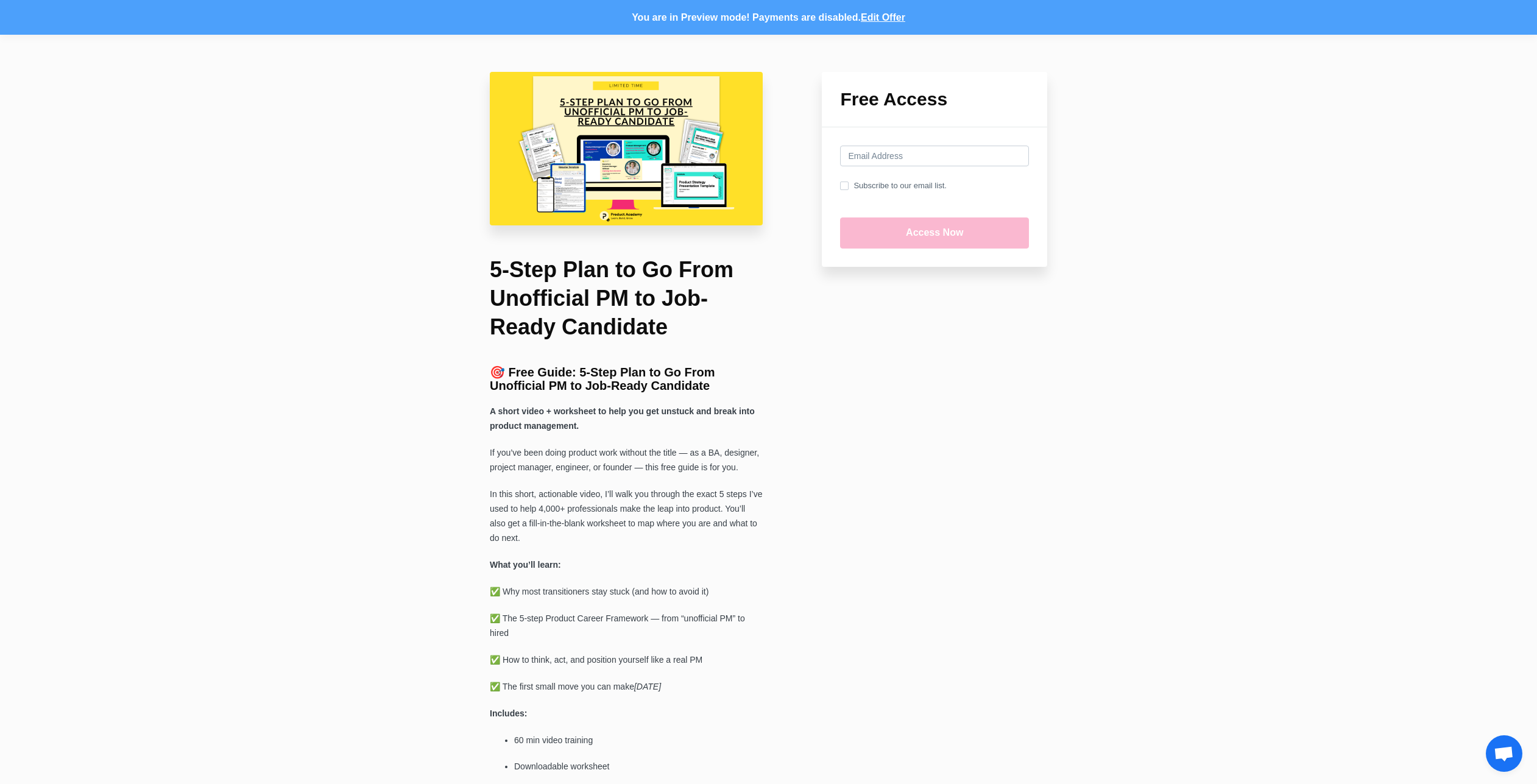
click at [1308, 381] on div "Free Access Subscribe to our email list. Checkout is disabled while previewing …" at bounding box center [768, 764] width 1537 height 1459
click at [912, 180] on label "Subscribe to our email list." at bounding box center [893, 186] width 106 height 13
click at [849, 181] on input "Subscribe to our email list." at bounding box center [844, 185] width 9 height 9
click at [904, 185] on label "Subscribe to our email list." at bounding box center [893, 186] width 106 height 13
click at [849, 185] on input "Subscribe to our email list." at bounding box center [844, 185] width 9 height 9
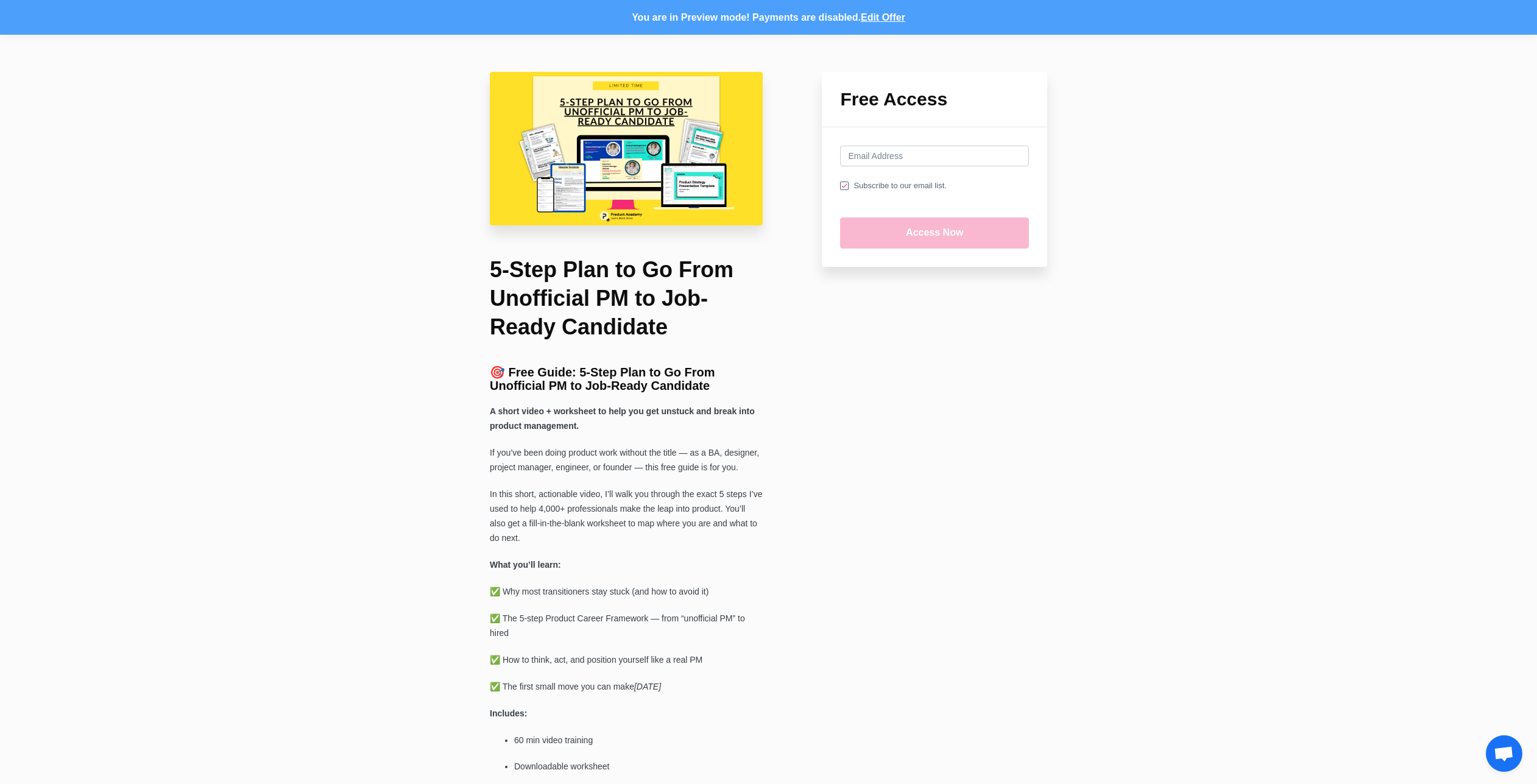
checkbox input "false"
drag, startPoint x: 1224, startPoint y: 305, endPoint x: 1222, endPoint y: 329, distance: 24.1
click at [1224, 310] on div "Free Access Subscribe to our email list. Checkout is disabled while previewing …" at bounding box center [768, 764] width 1537 height 1459
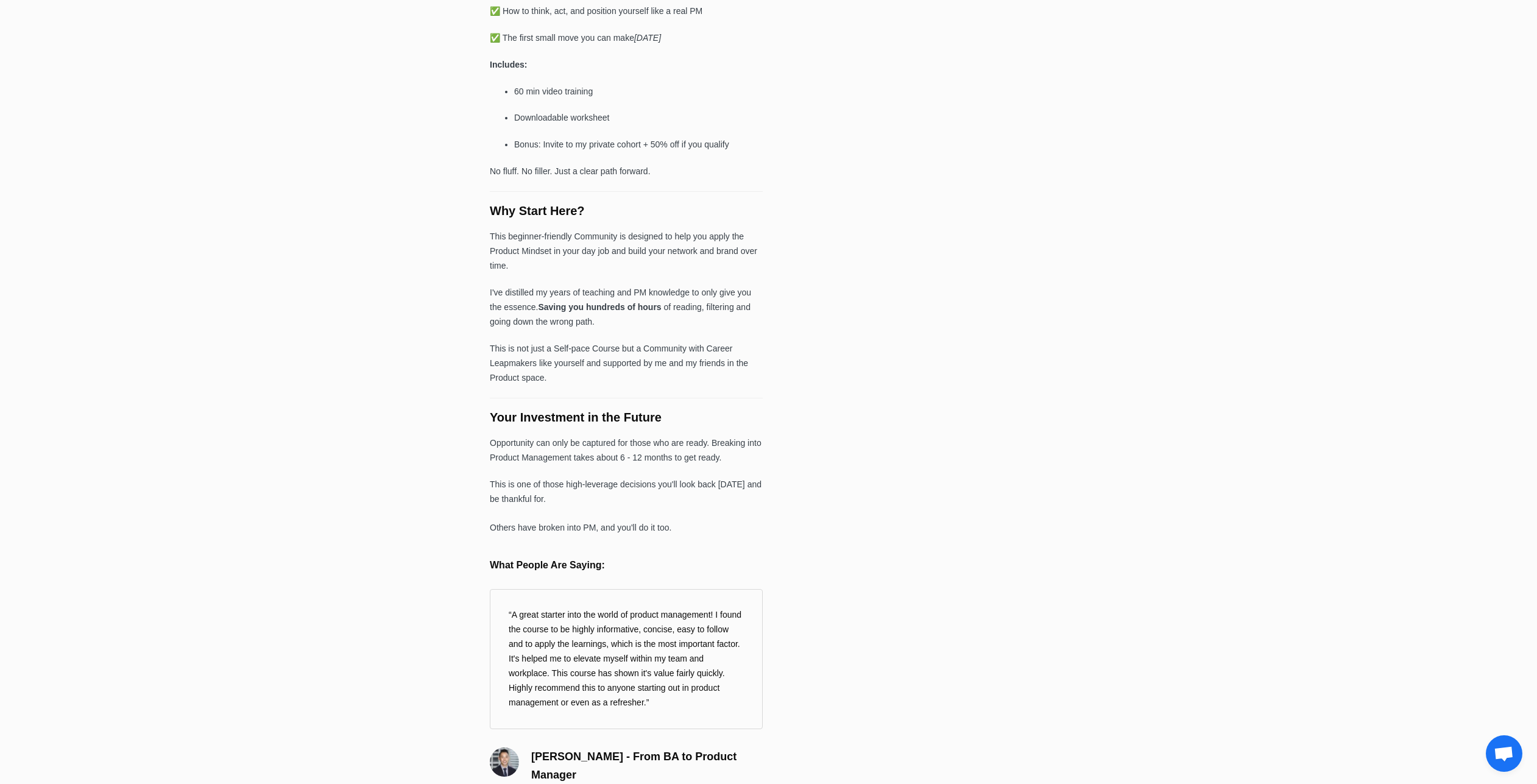
drag, startPoint x: 1171, startPoint y: 386, endPoint x: 1146, endPoint y: 400, distance: 28.7
click at [1152, 398] on div "Free Access Subscribe to our email list. Checkout is disabled while previewing …" at bounding box center [768, 116] width 1537 height 1459
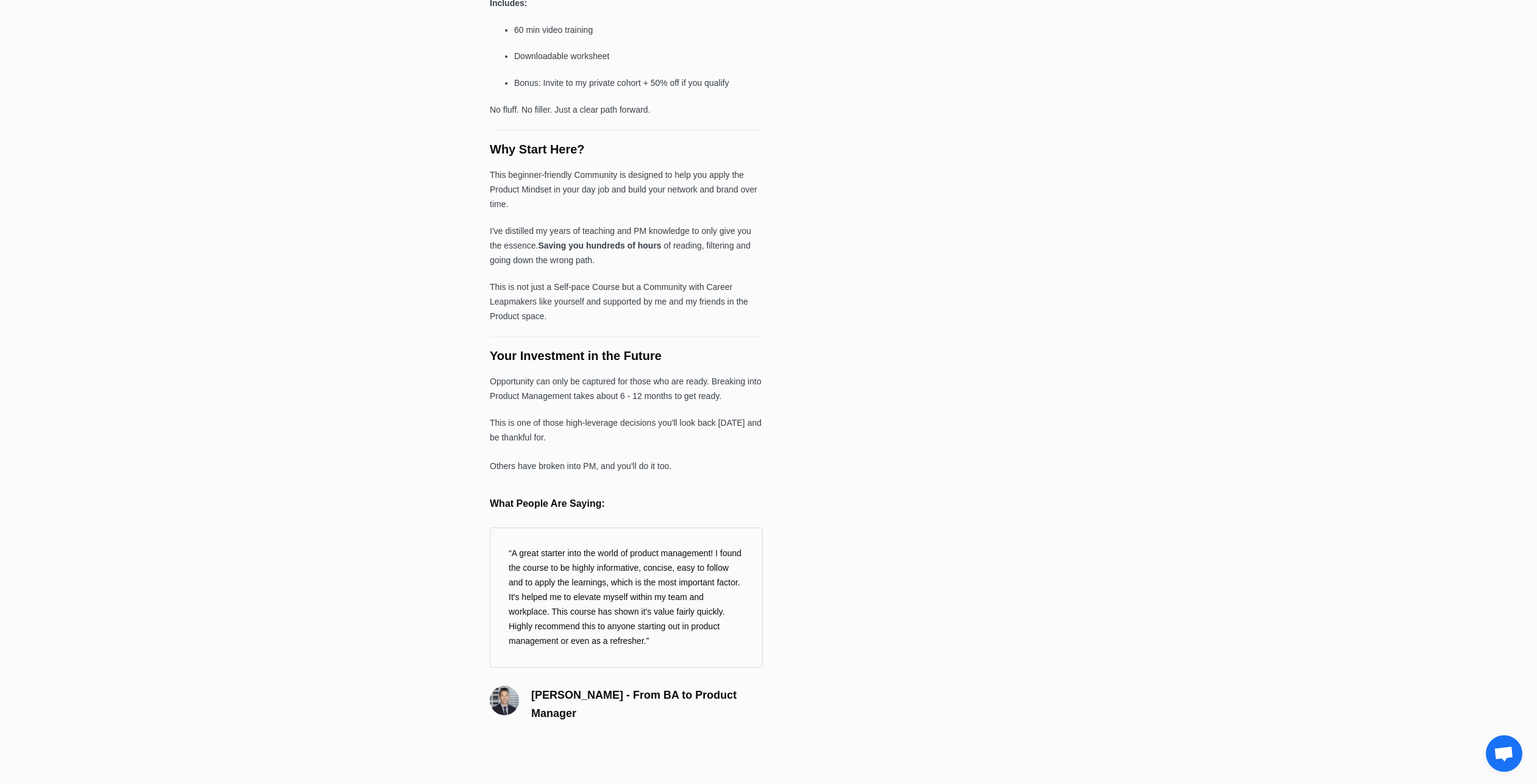
click at [1139, 428] on div "Free Access Subscribe to our email list. Checkout is disabled while previewing …" at bounding box center [768, 54] width 1537 height 1459
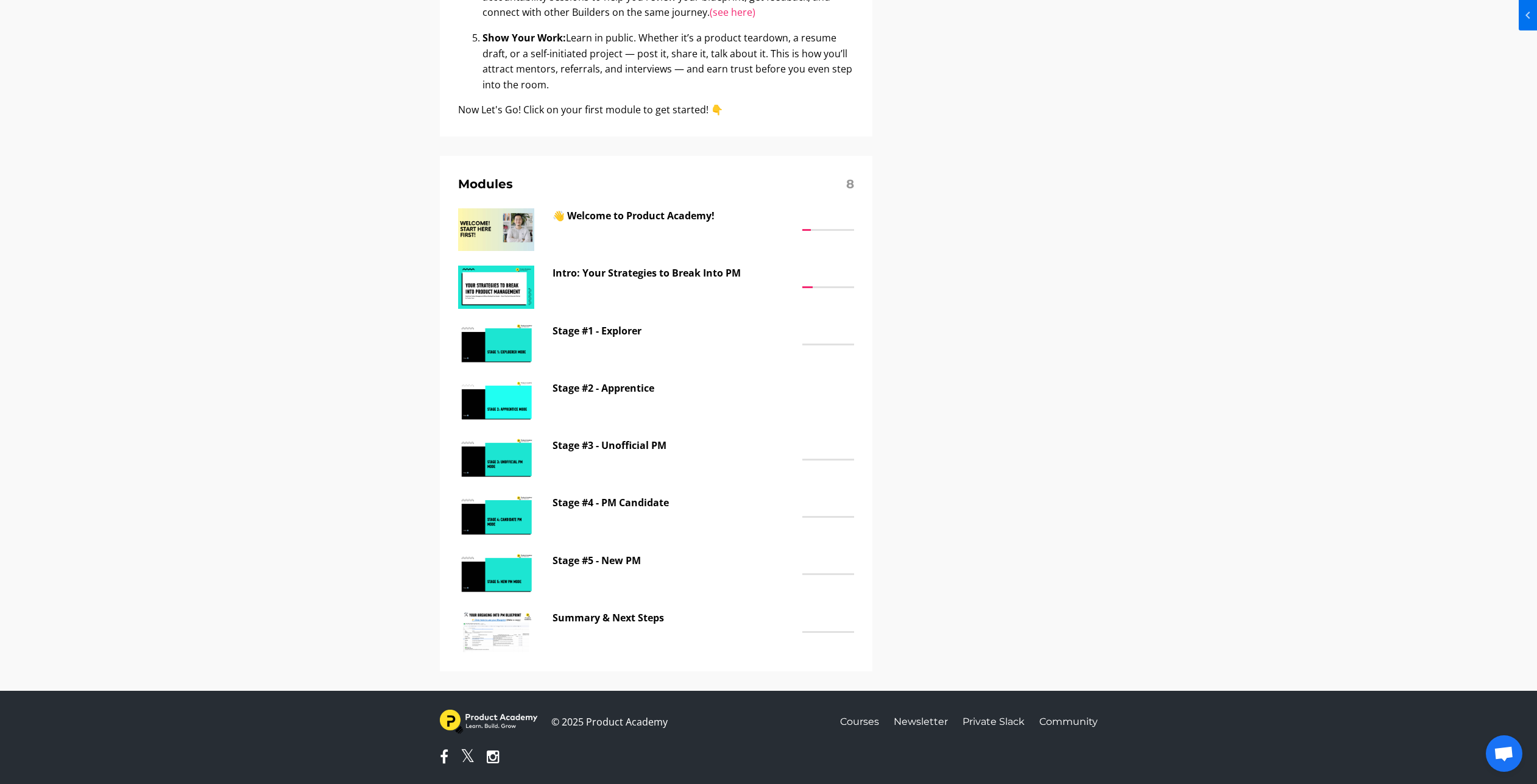
scroll to position [781, 0]
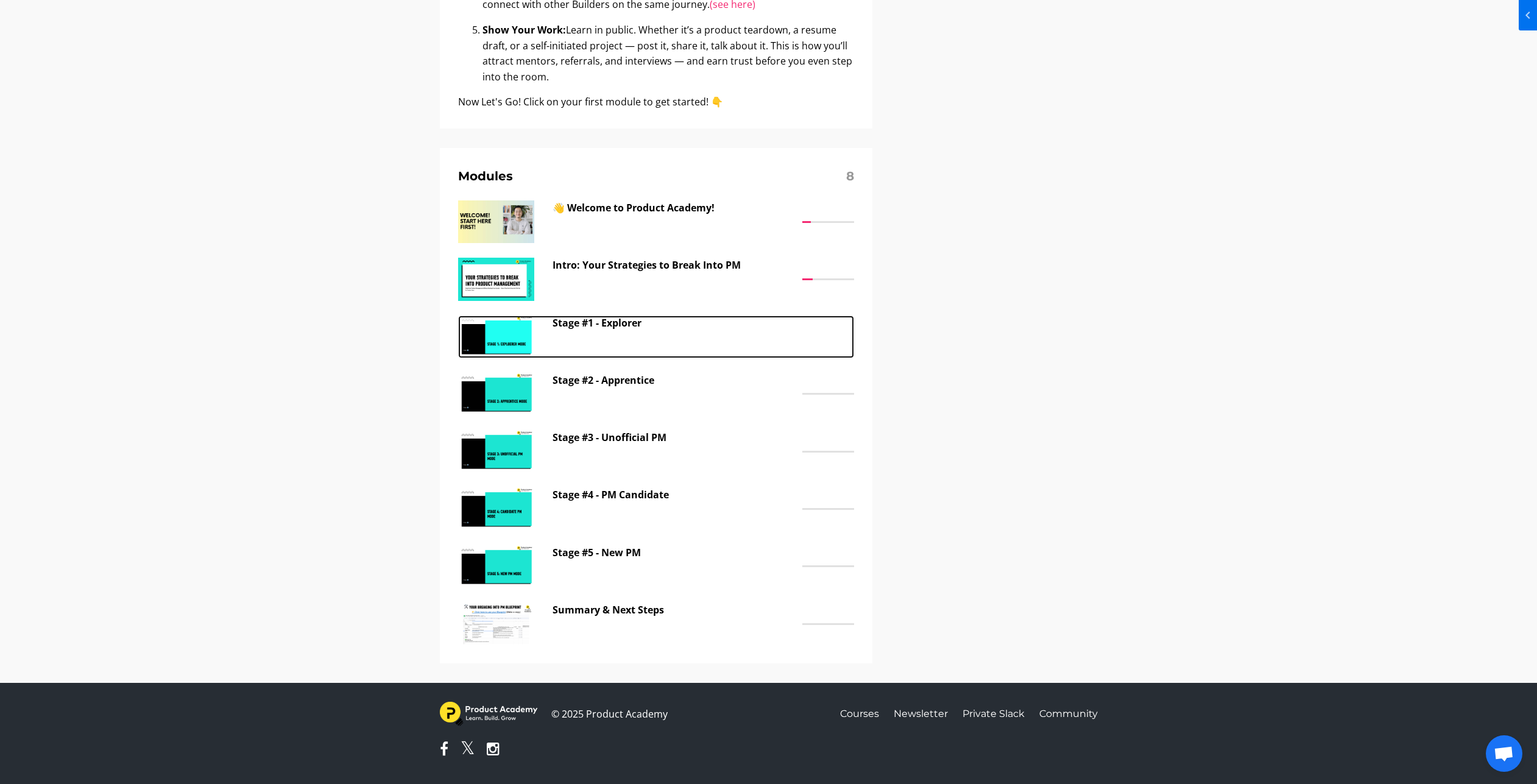
click at [612, 326] on p "Stage #1 - Explorer" at bounding box center [674, 323] width 244 height 15
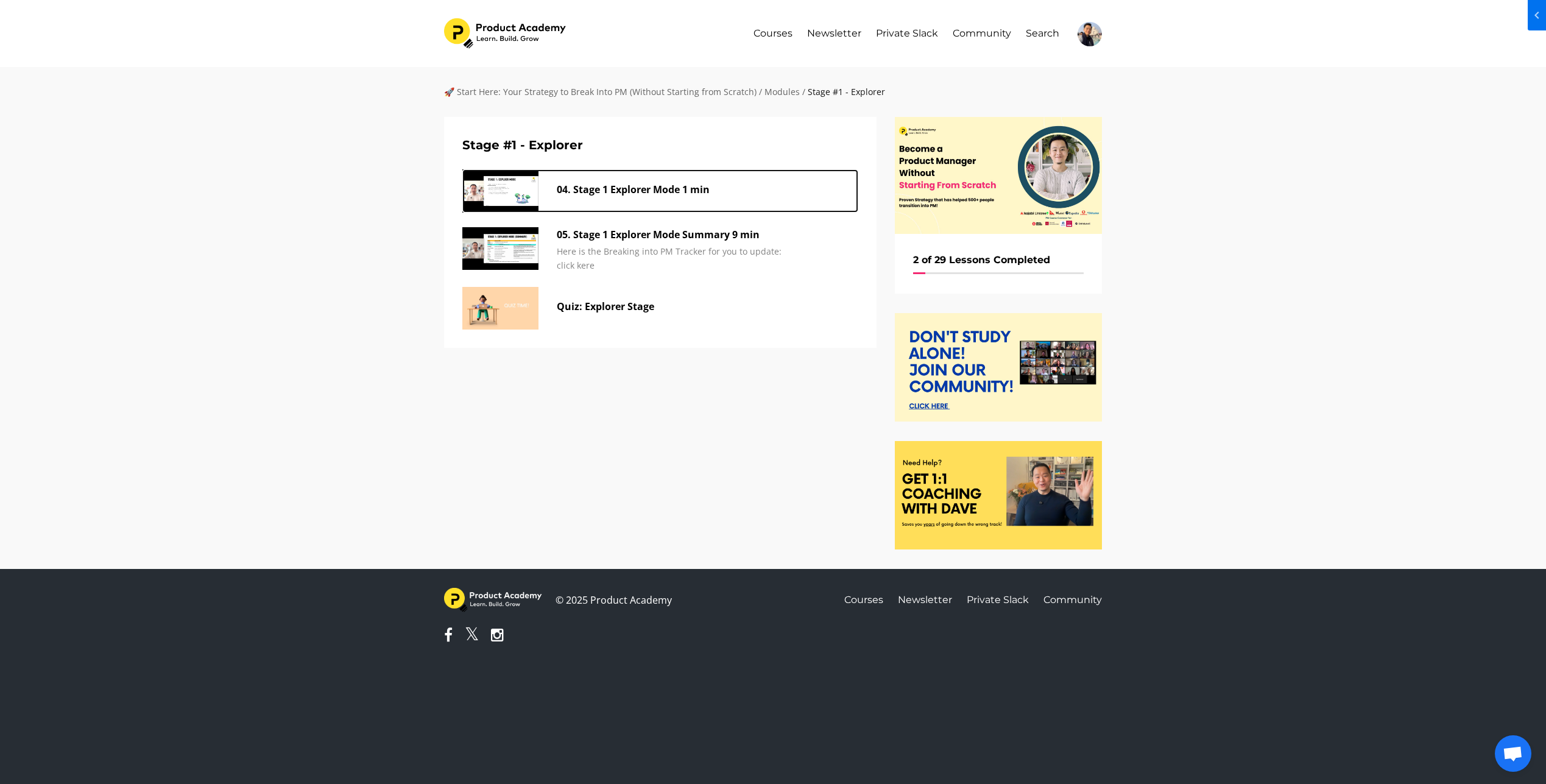
click at [649, 189] on p "04. Stage 1 Explorer Mode 1 min" at bounding box center [678, 190] width 244 height 15
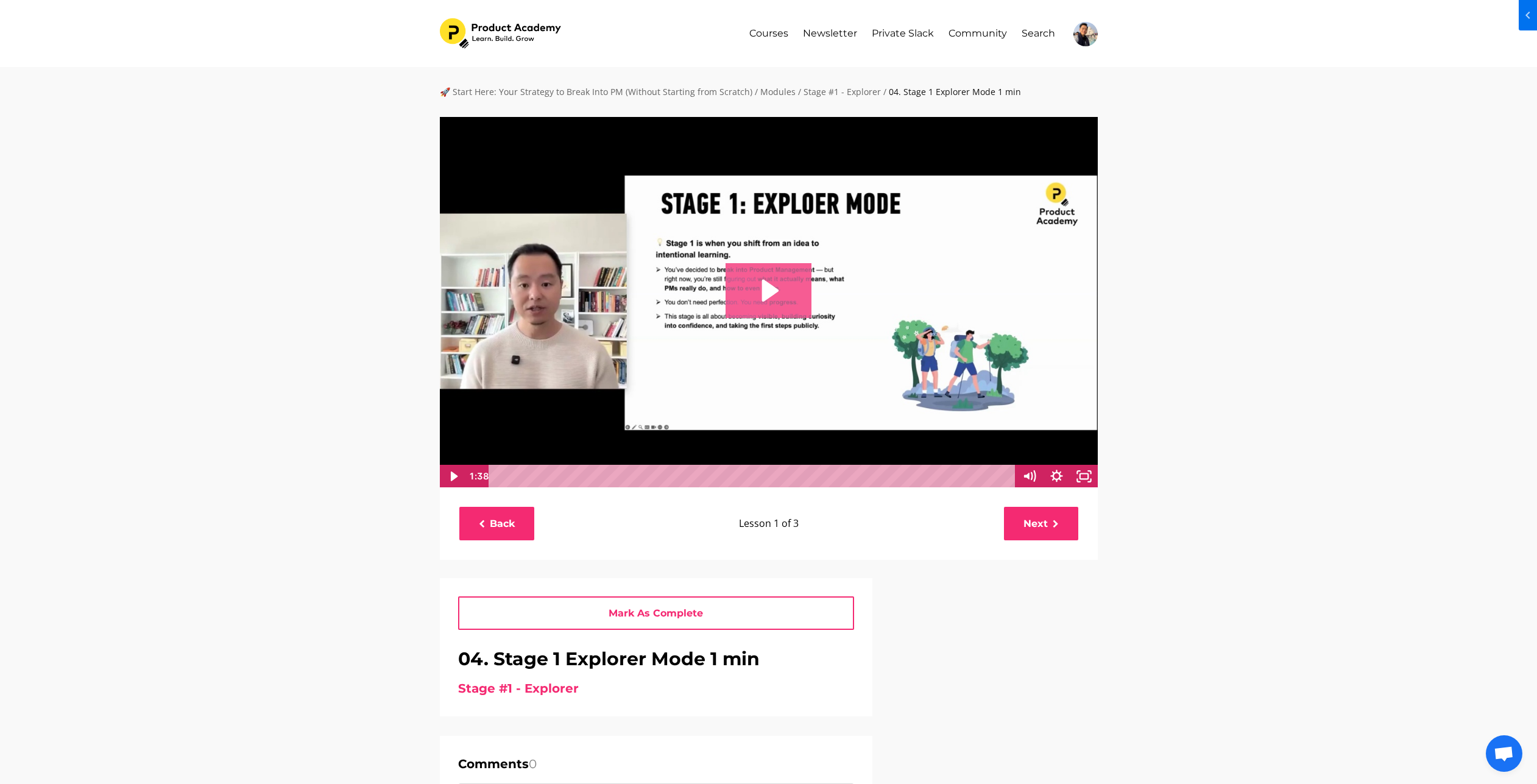
click at [808, 303] on icon "Play Video: file-uploads/sites/127338/video/4d200e-bb7b-166-371c-c4886b2b7dc3_0…" at bounding box center [768, 290] width 86 height 55
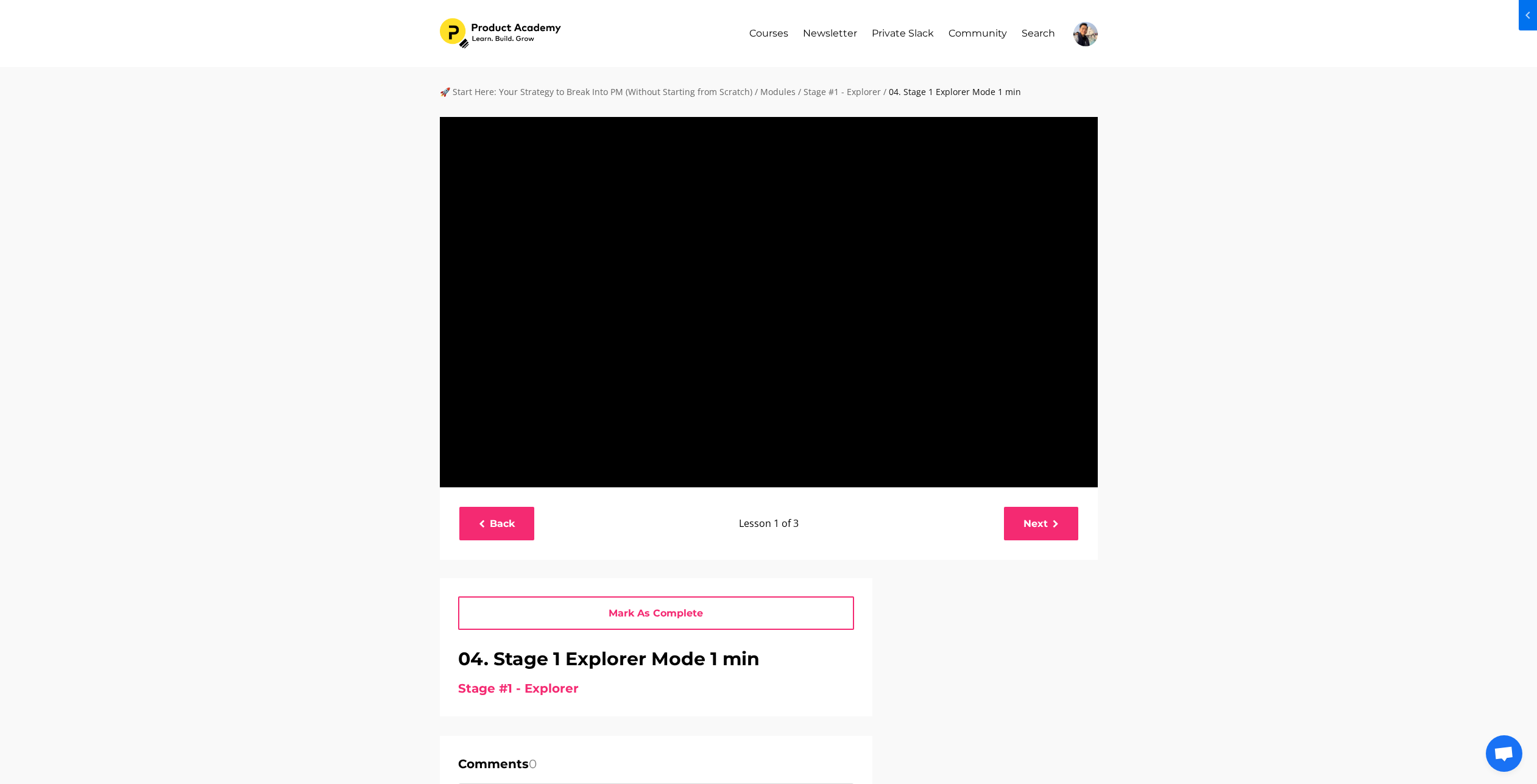
click at [1321, 318] on div "🚀 Start Here: Your Strategy to Break Into PM (Without Starting from Scratch) / …" at bounding box center [768, 508] width 1537 height 881
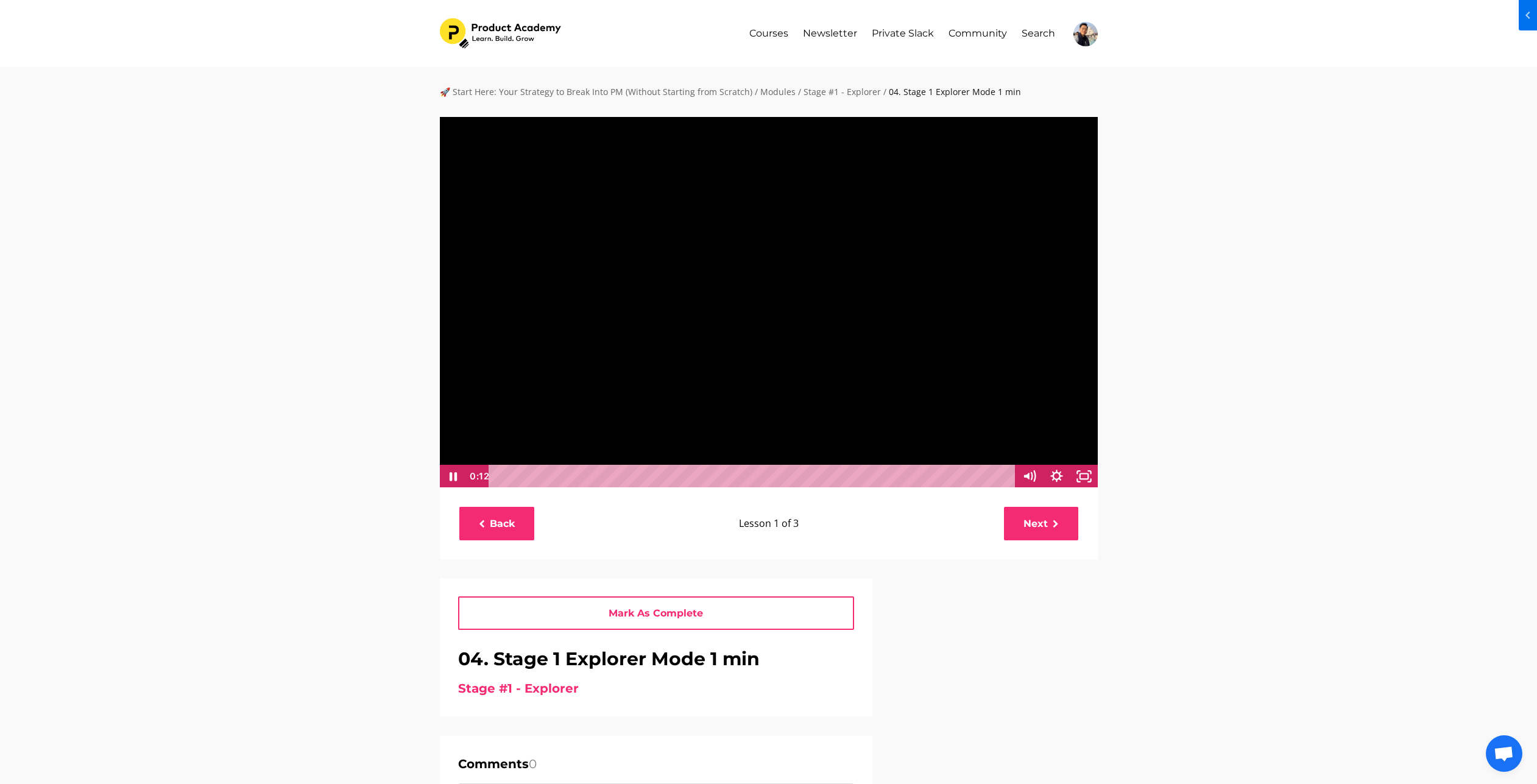
scroll to position [1, 0]
click at [945, 476] on div "1:25" at bounding box center [754, 476] width 511 height 23
click at [959, 477] on div "1:28" at bounding box center [754, 476] width 511 height 23
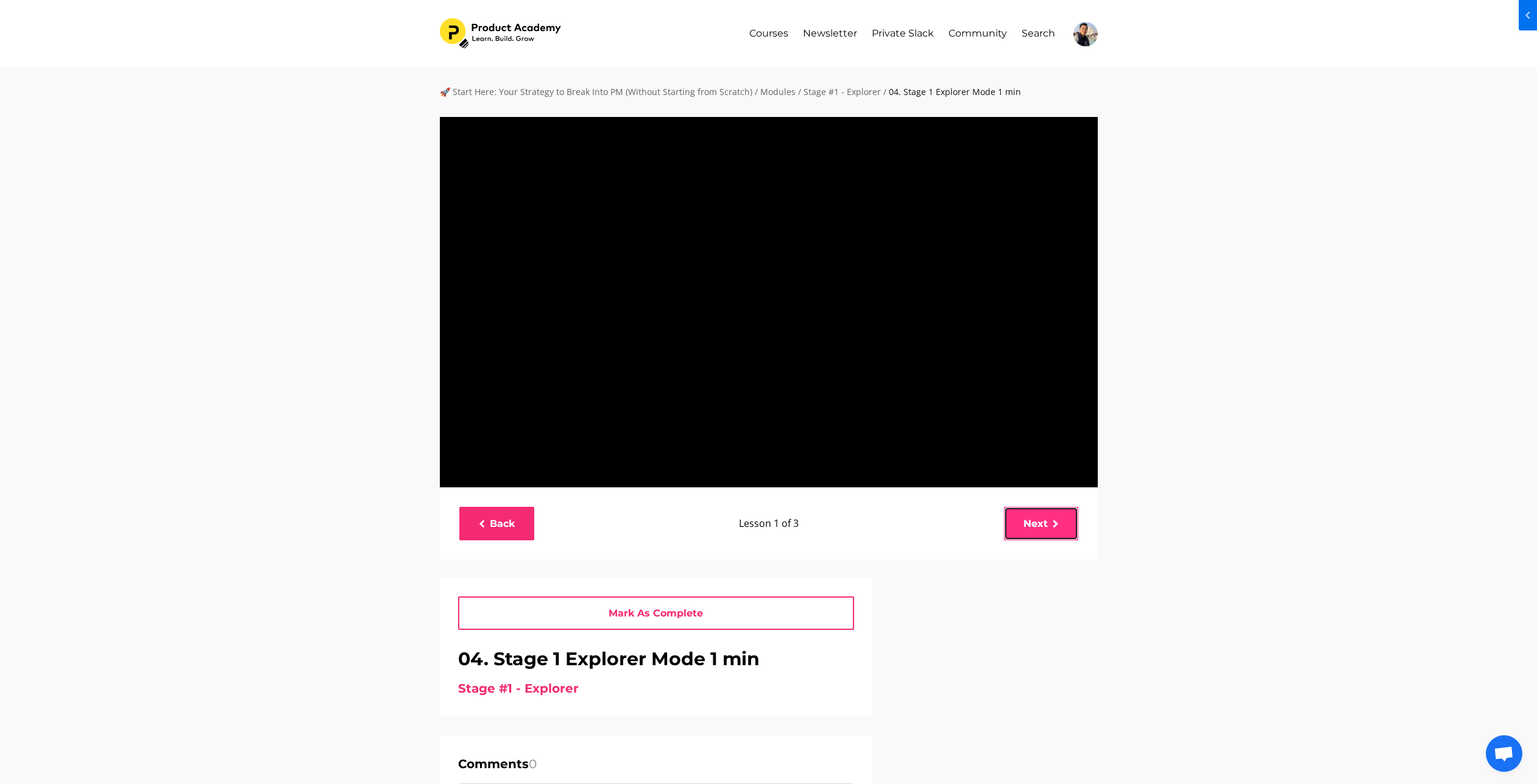
click at [1041, 521] on link "Next" at bounding box center [1041, 523] width 74 height 34
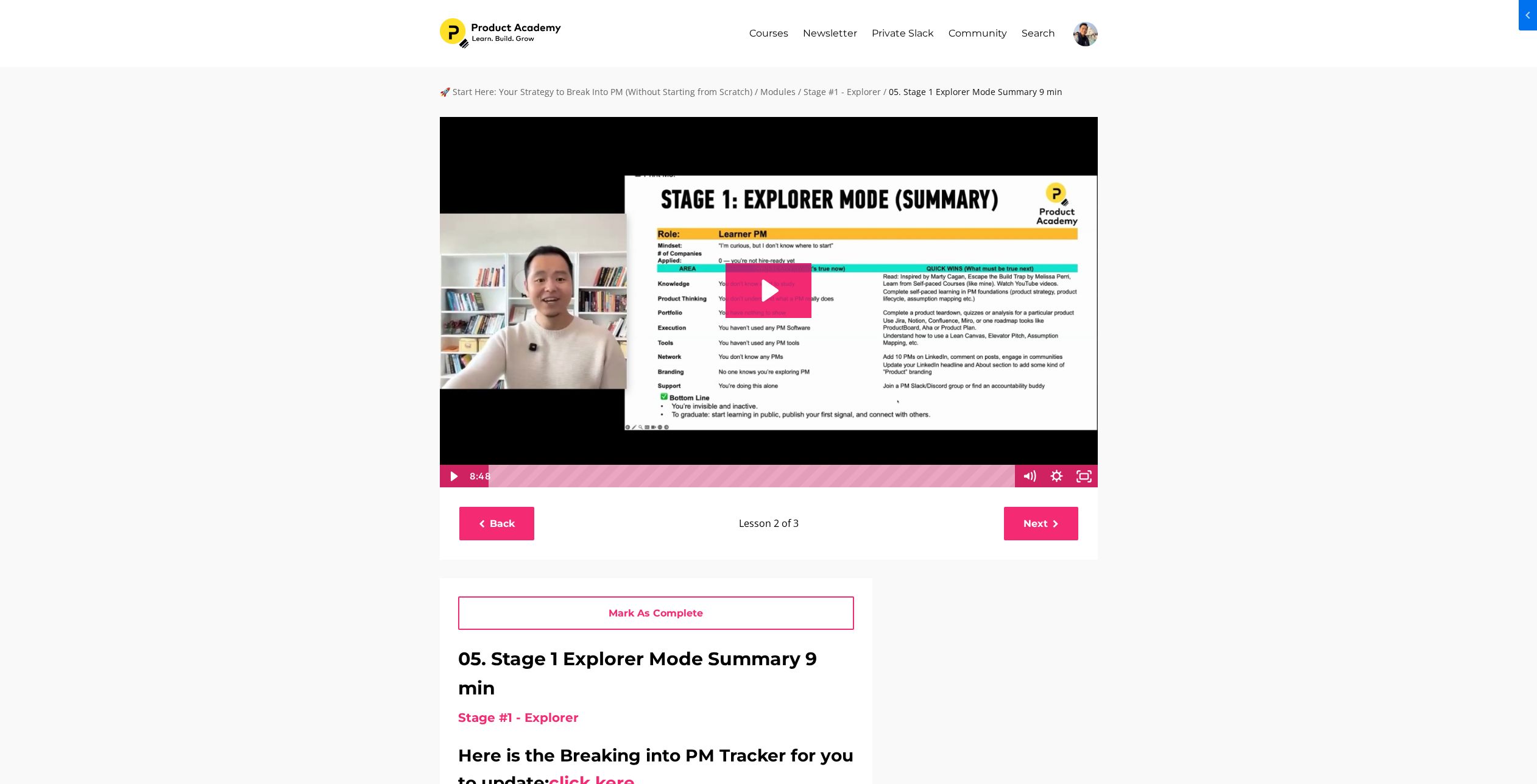
click at [808, 347] on img at bounding box center [769, 302] width 659 height 372
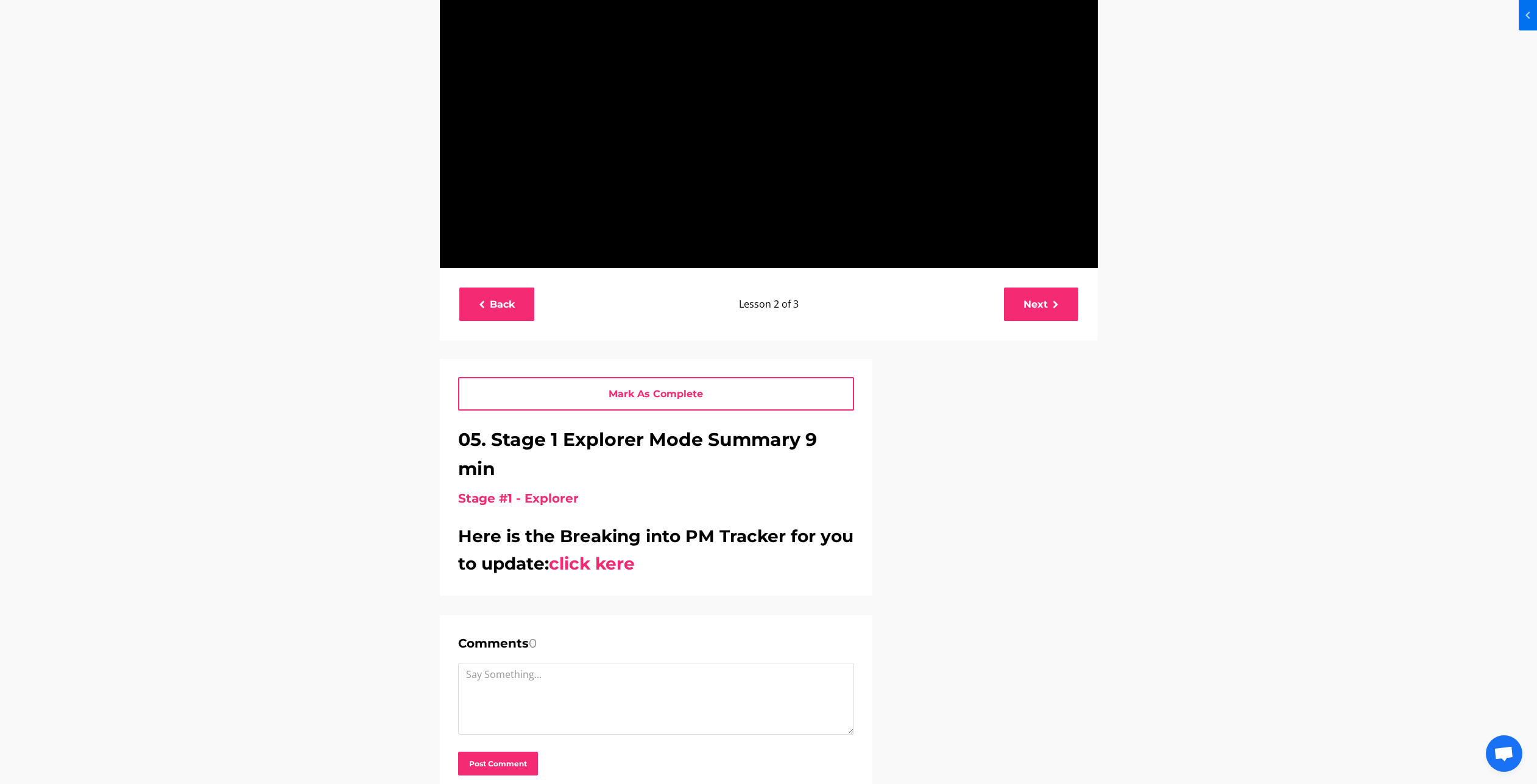
click at [1029, 545] on div "Mark As Complete Great Job! Keep Going! Quiz: Explorer Stage Next Lesson 05. St…" at bounding box center [769, 592] width 676 height 469
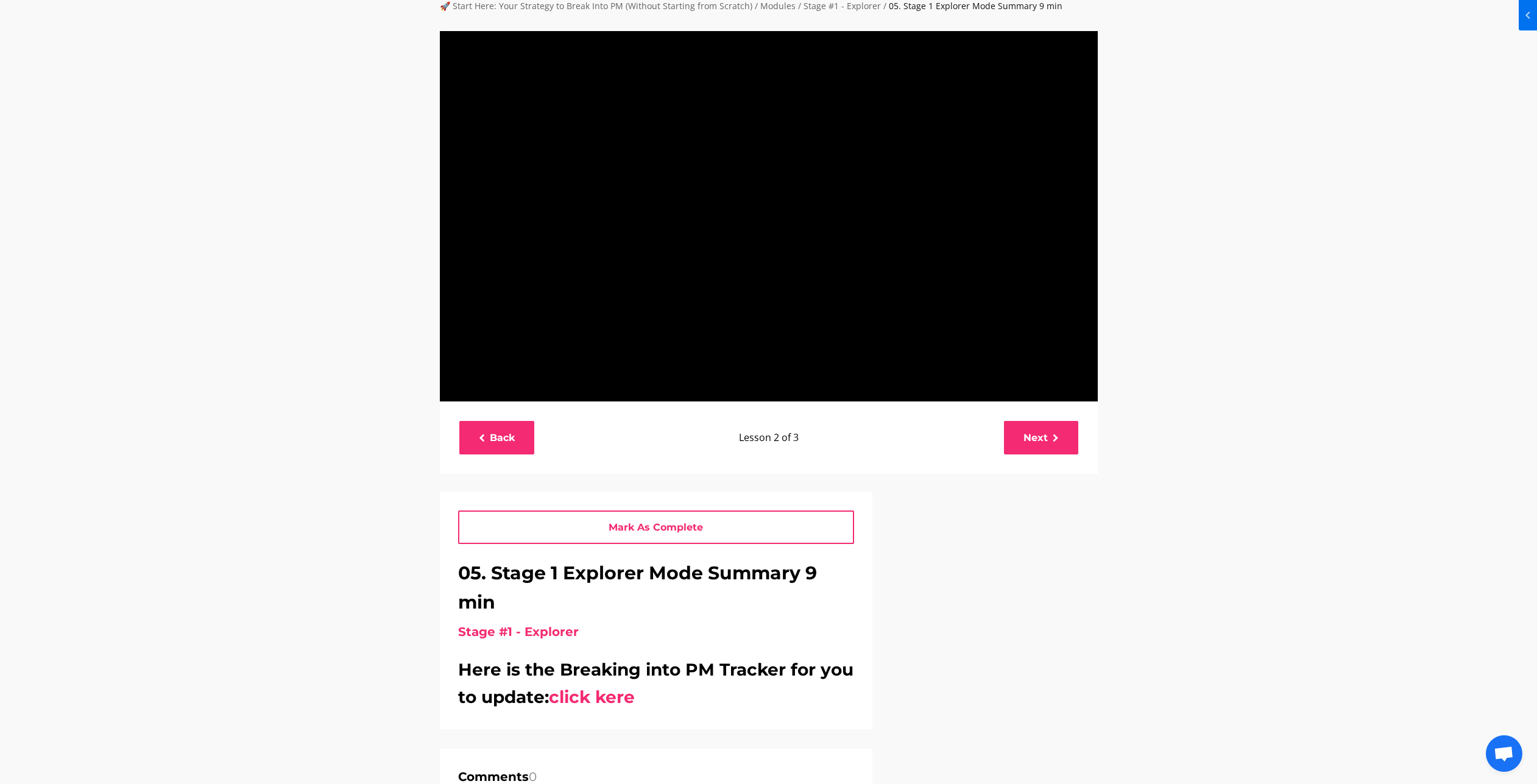
scroll to position [23, 0]
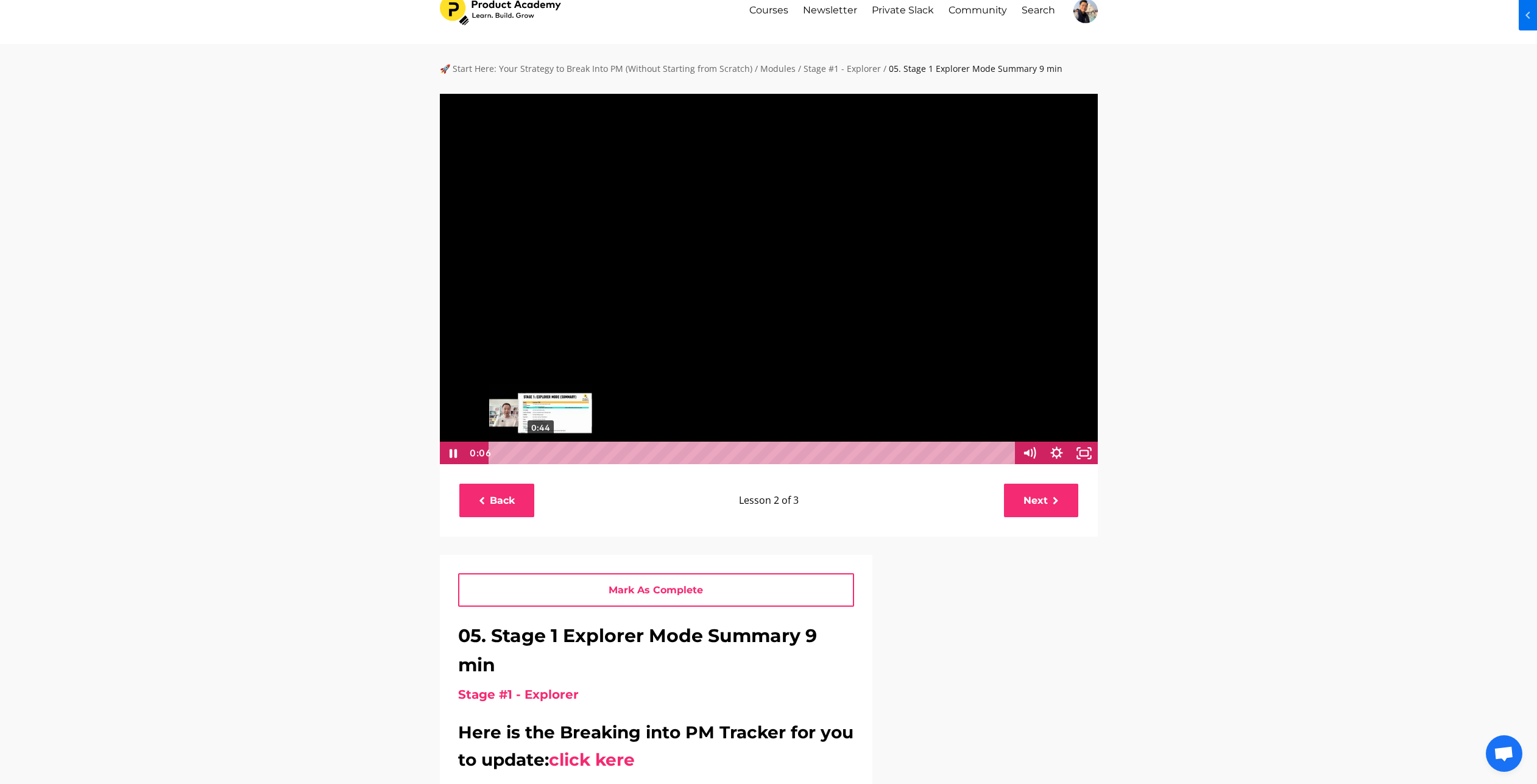
click at [541, 454] on div "0:44" at bounding box center [754, 453] width 511 height 23
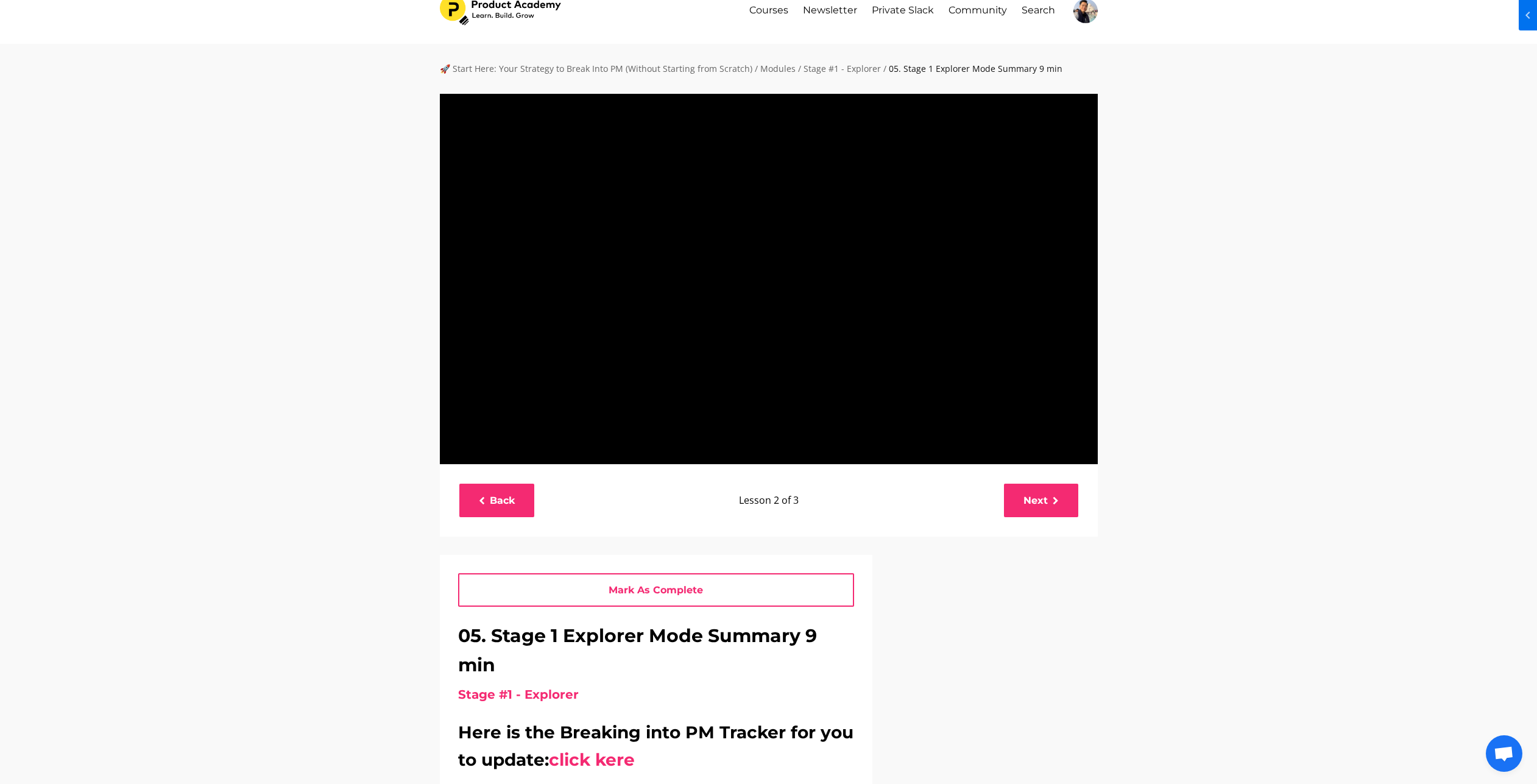
click at [1192, 335] on div "🚀 Start Here: Your Strategy to Break Into PM (Without Starting from Scratch) / …" at bounding box center [768, 535] width 1537 height 980
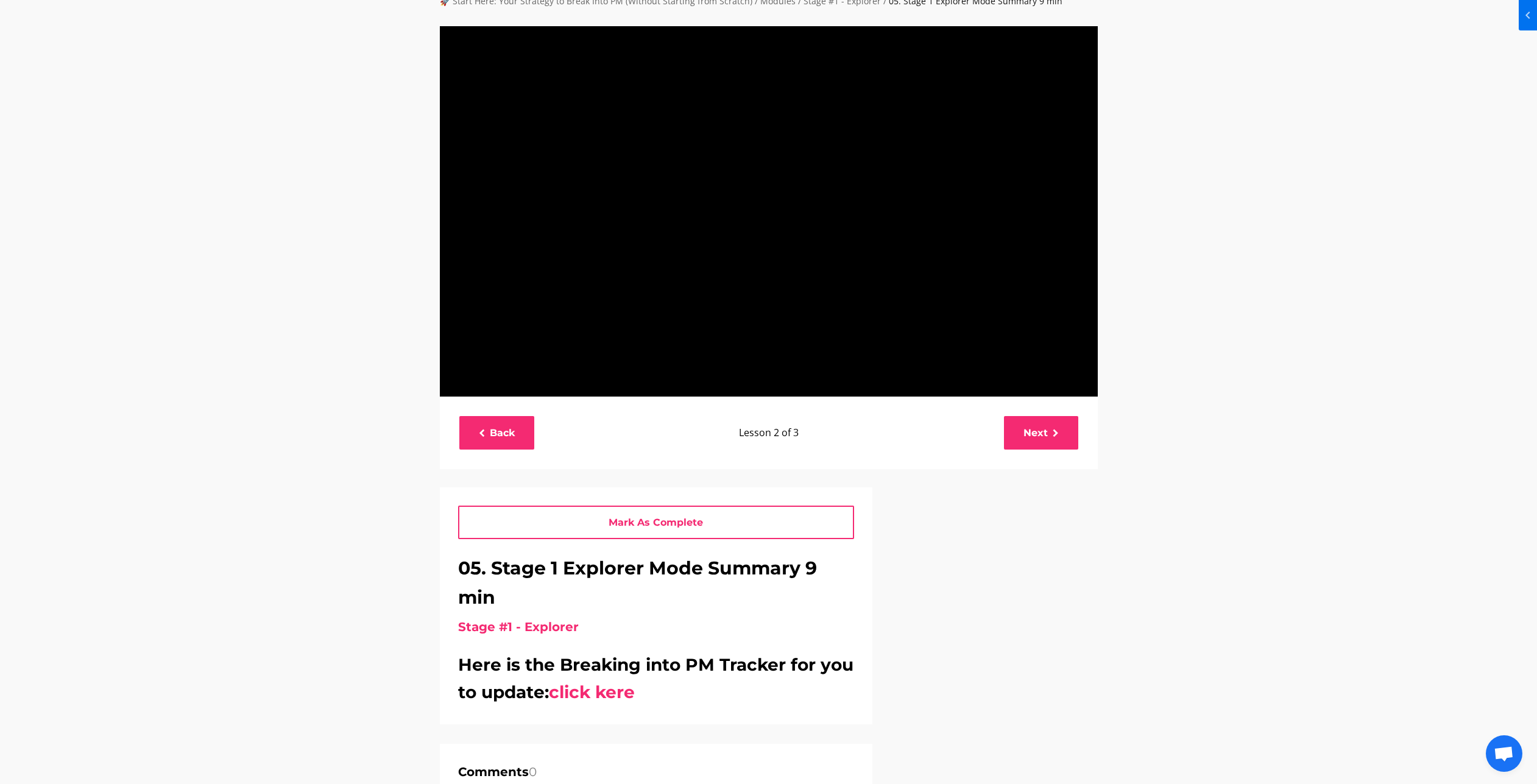
click at [1192, 336] on div "🚀 Start Here: Your Strategy to Break Into PM (Without Starting from Scratch) / …" at bounding box center [768, 466] width 1537 height 980
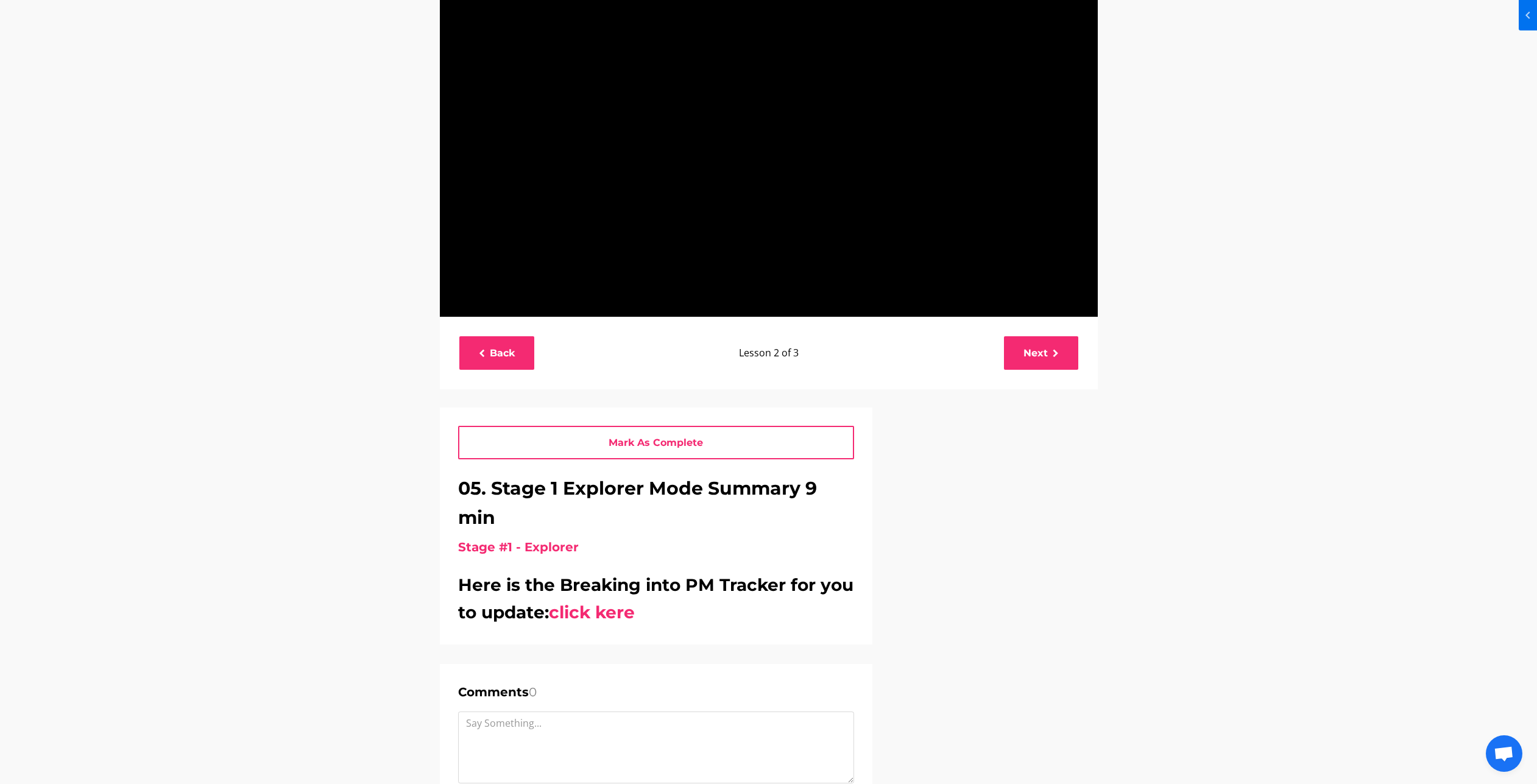
scroll to position [0, 0]
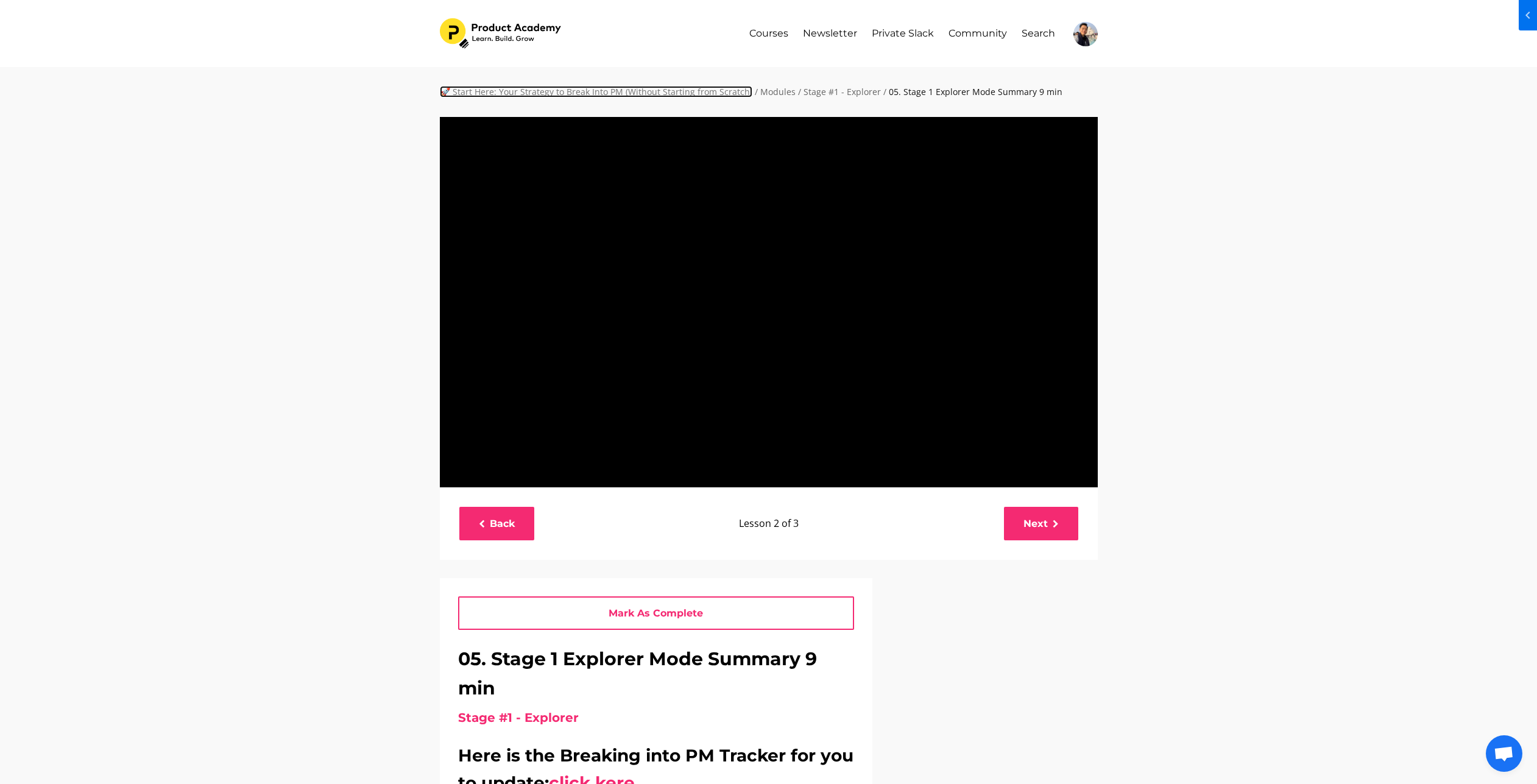
click at [650, 91] on link "🚀 Start Here: Your Strategy to Break Into PM (Without Starting from Scratch)" at bounding box center [596, 91] width 312 height 12
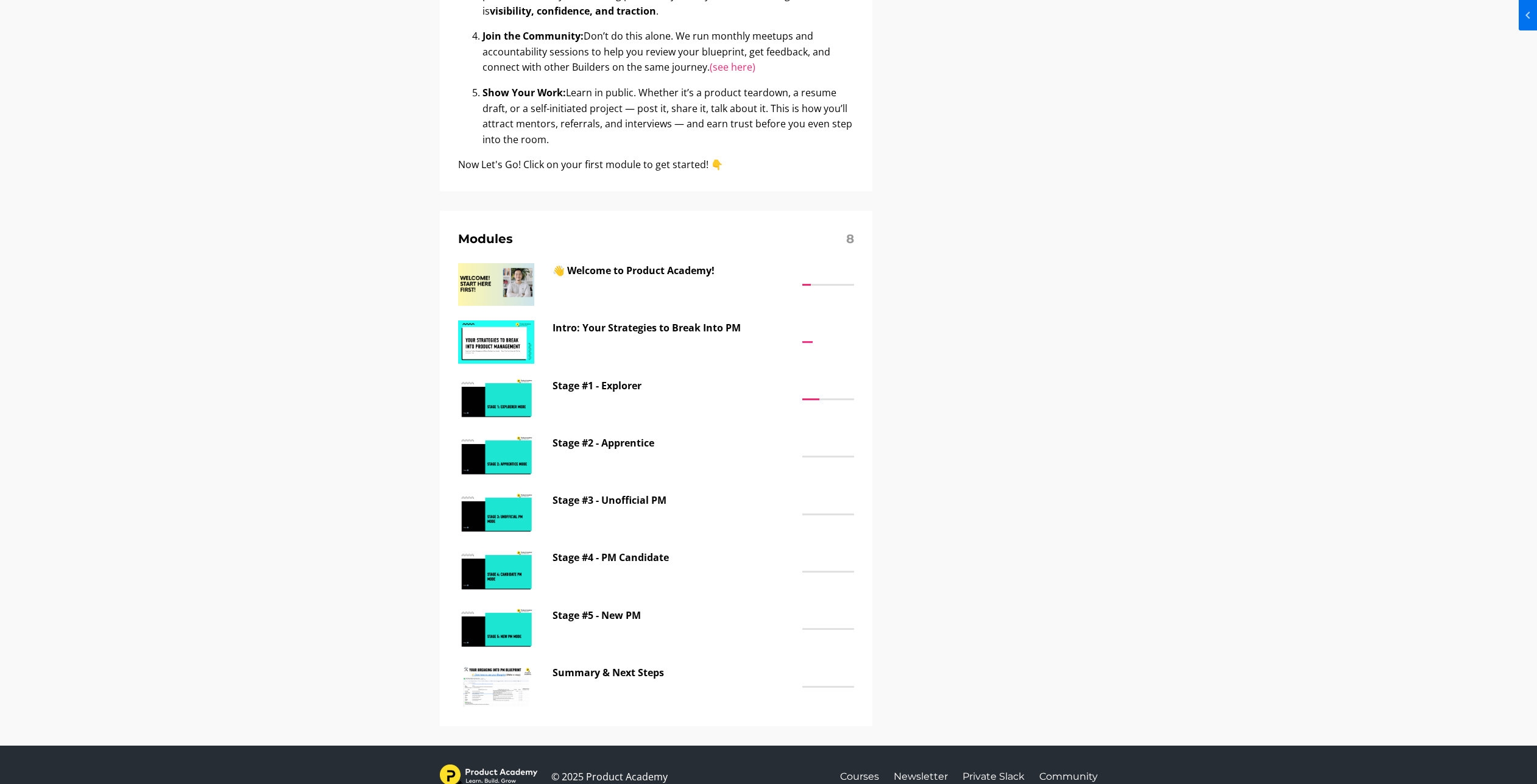
scroll to position [786, 0]
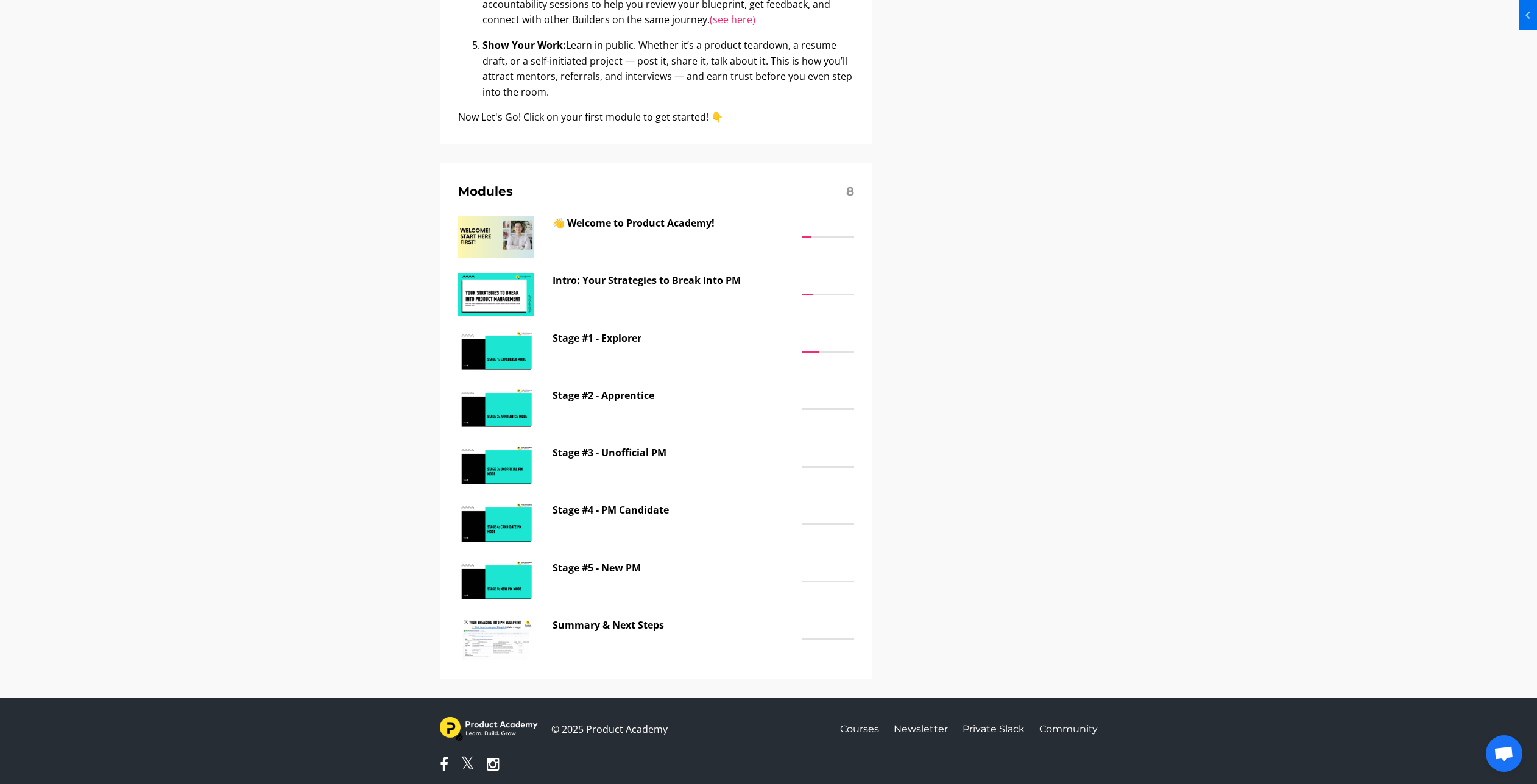
scroll to position [774, 0]
